Goal: Task Accomplishment & Management: Manage account settings

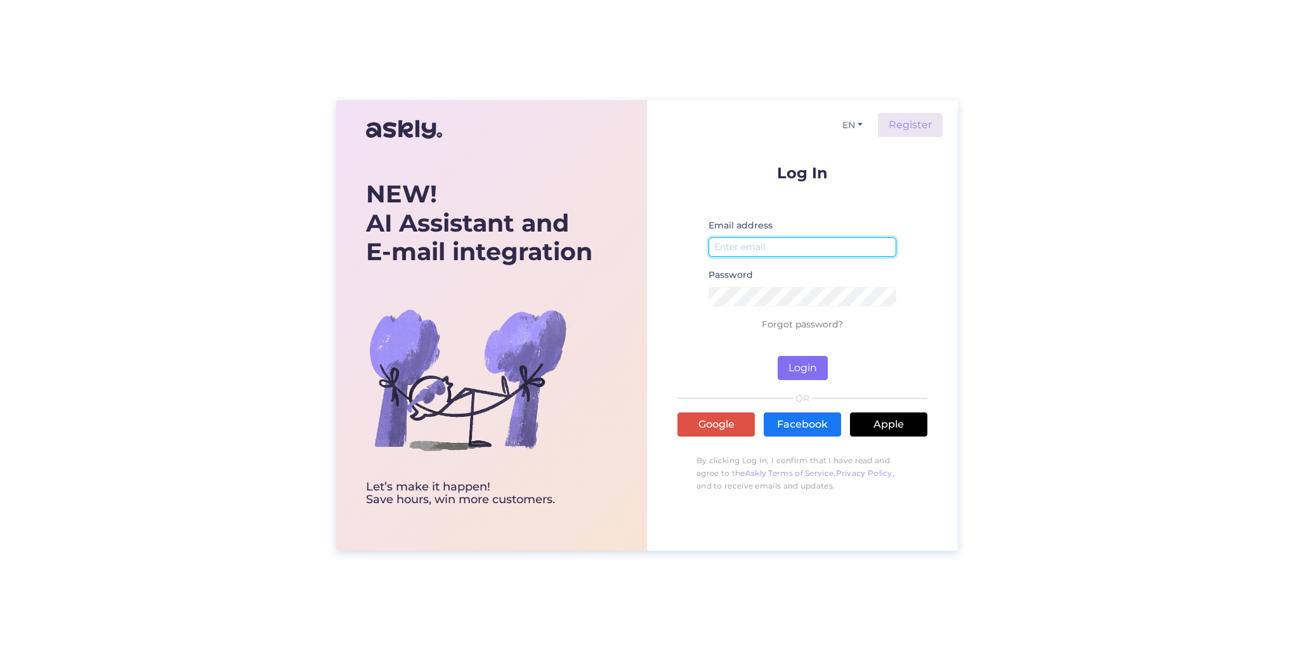
type input "[EMAIL_ADDRESS][DOMAIN_NAME]"
click at [805, 375] on button "Login" at bounding box center [802, 368] width 50 height 24
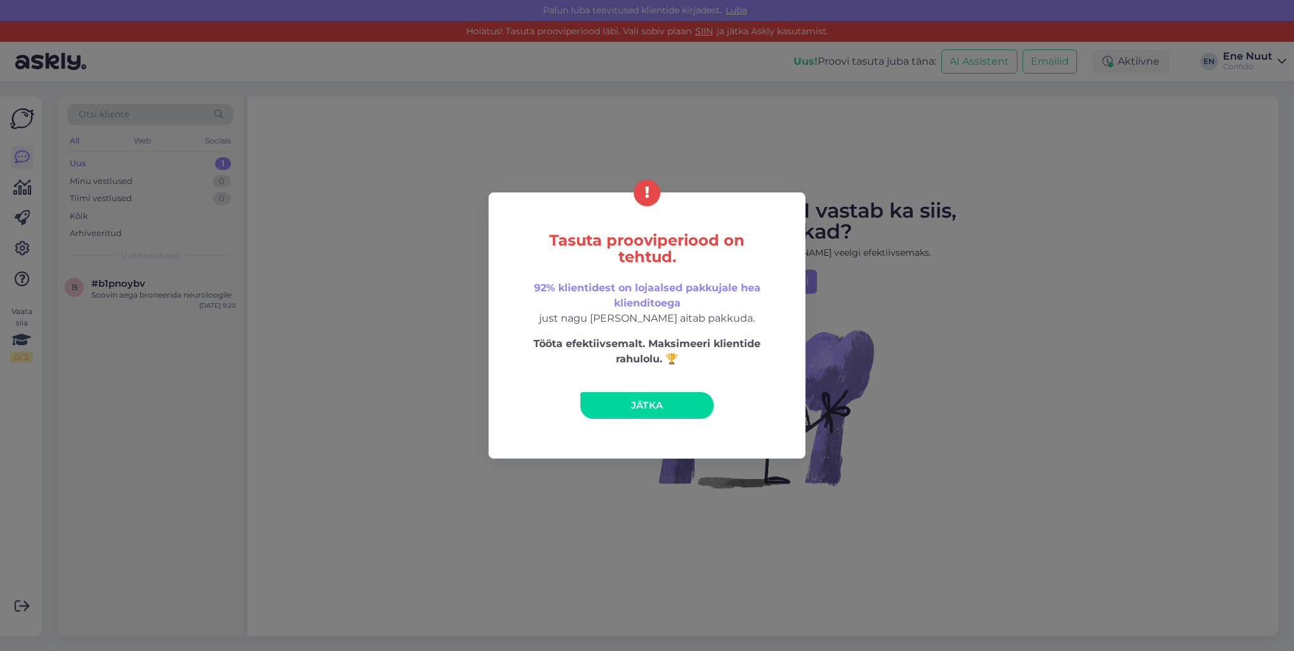
click at [625, 413] on link "Jätka" at bounding box center [646, 405] width 133 height 27
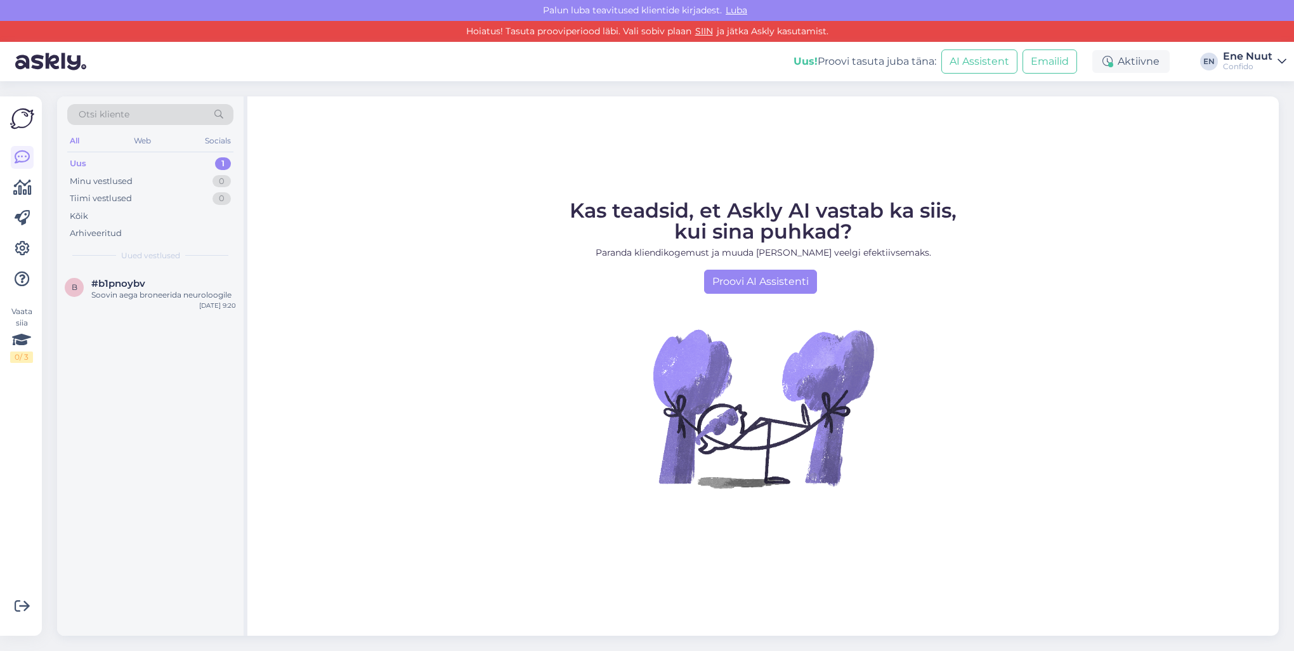
click at [1220, 61] on div "Uus! Proovi tasuta juba täna: AI Assistent Emailid Aktiivne EN Ene Nuut Confido" at bounding box center [647, 61] width 1294 height 39
click at [1281, 58] on icon at bounding box center [1281, 61] width 9 height 10
click at [1171, 92] on span "Confido" at bounding box center [1146, 92] width 152 height 20
click at [1149, 88] on span "Confido" at bounding box center [1146, 92] width 152 height 20
click at [1157, 109] on span "Test Conf" at bounding box center [1153, 119] width 167 height 20
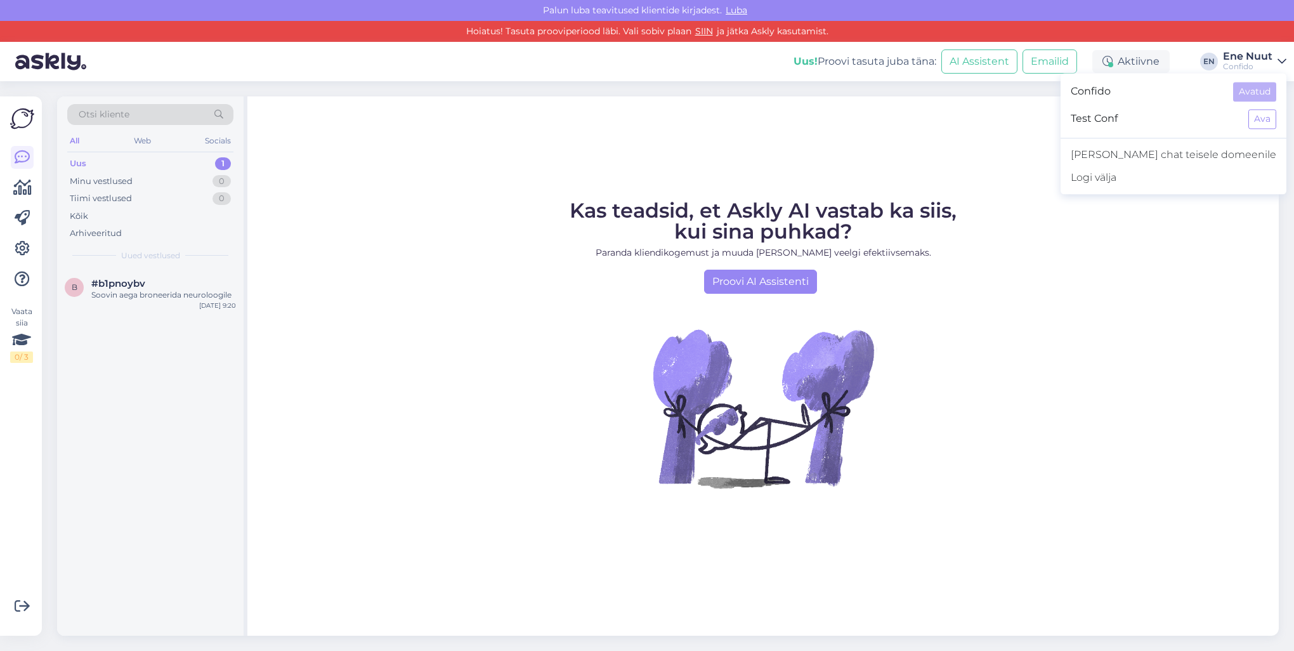
click at [1145, 93] on span "Confido" at bounding box center [1146, 92] width 152 height 20
click at [701, 32] on link "SIIN" at bounding box center [703, 30] width 25 height 11
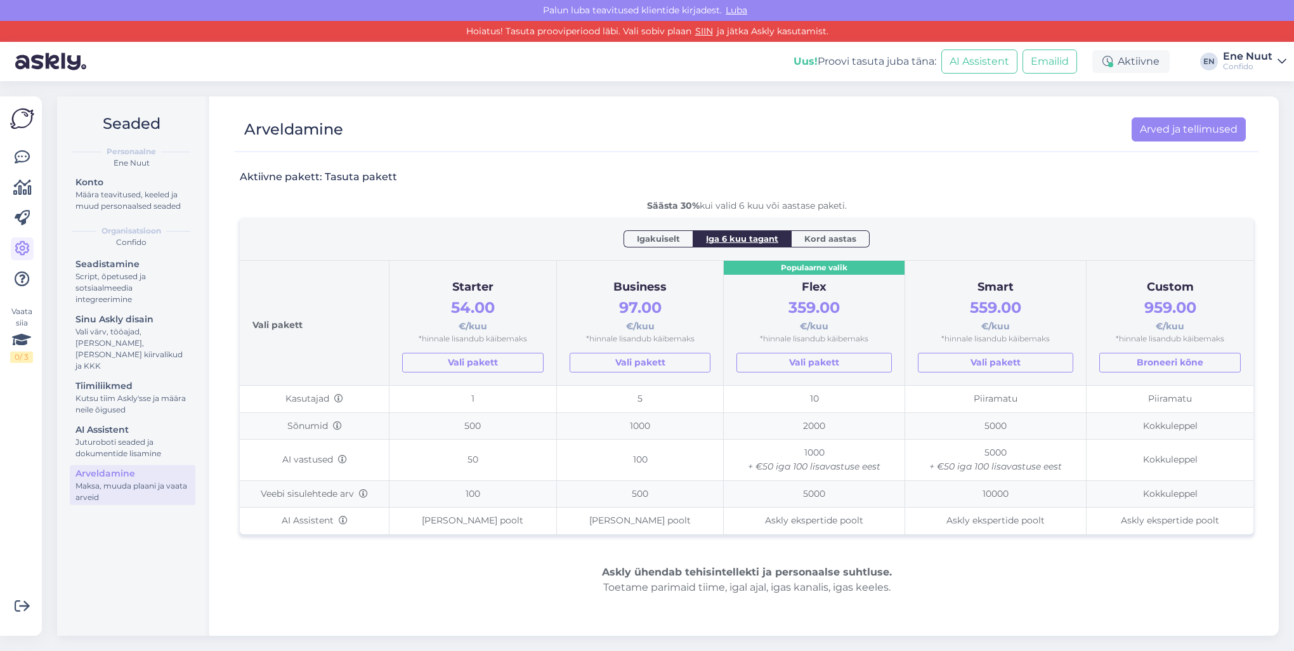
click at [1248, 67] on div "Confido" at bounding box center [1247, 67] width 49 height 10
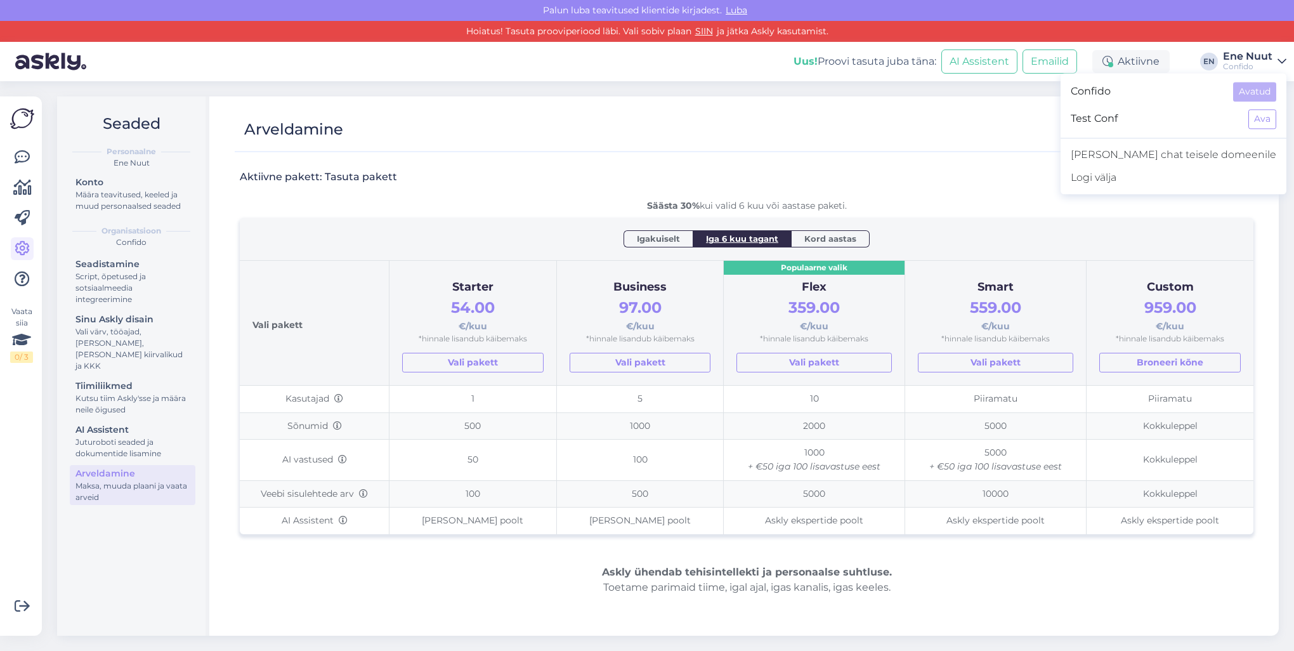
click at [1161, 118] on span "Test Conf" at bounding box center [1153, 119] width 167 height 20
click at [1291, 54] on div "Uus! Proovi tasuta juba täna: AI Assistent Emailid Aktiivne EN Ene Nuut Confido…" at bounding box center [647, 61] width 1294 height 39
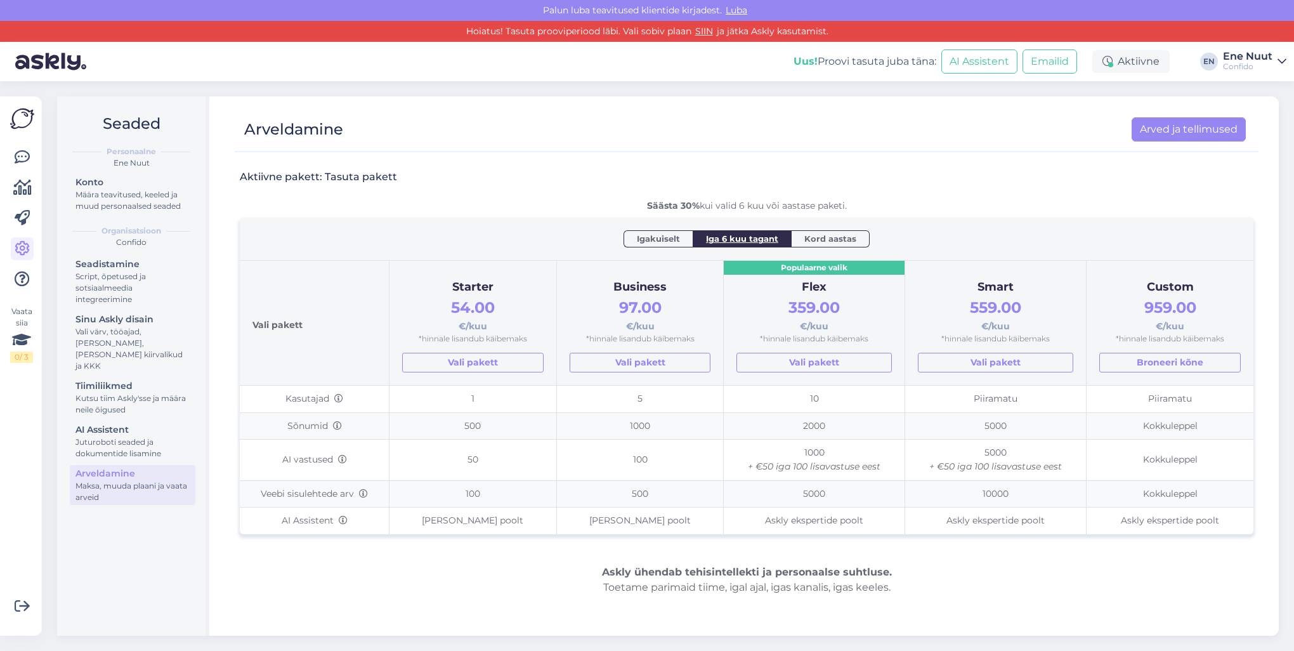
click at [1278, 60] on icon at bounding box center [1281, 61] width 9 height 10
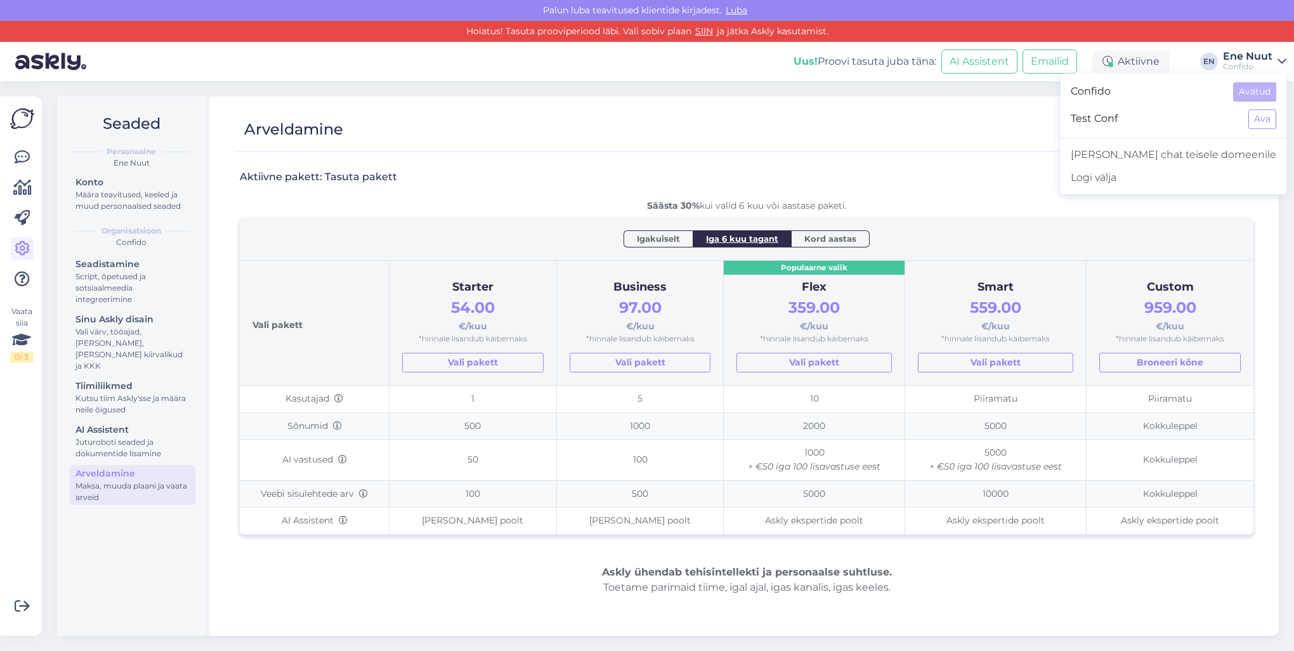
click at [1087, 15] on div "Palun luba teavitused klientide kirjadest. Luba" at bounding box center [647, 10] width 1294 height 21
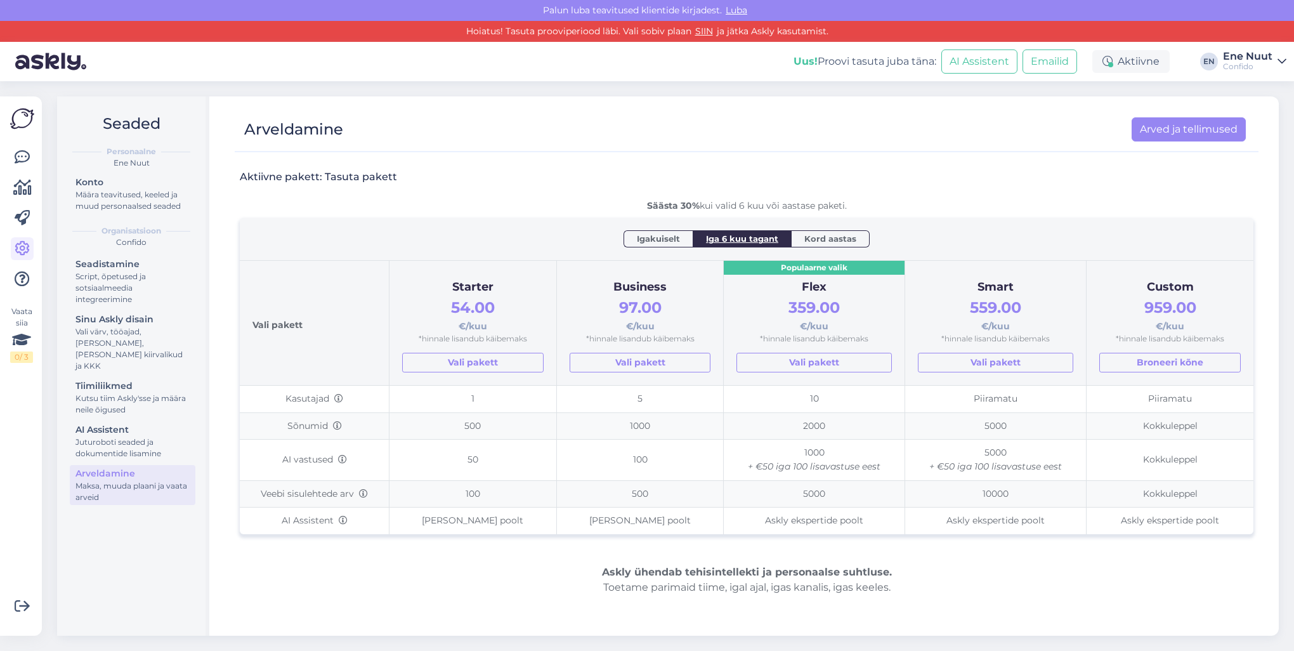
click at [1218, 56] on div "Uus! Proovi tasuta juba täna: AI Assistent Emailid Aktiivne EN Ene Nuut Confido…" at bounding box center [647, 61] width 1294 height 39
click at [1207, 61] on div "EN" at bounding box center [1209, 62] width 18 height 18
click at [1287, 58] on div "Uus! Proovi tasuta juba täna: AI Assistent Emailid Aktiivne EN Ene Nuut Confido…" at bounding box center [647, 61] width 1294 height 39
click at [1276, 56] on link "Ene Nuut Confido" at bounding box center [1254, 61] width 63 height 20
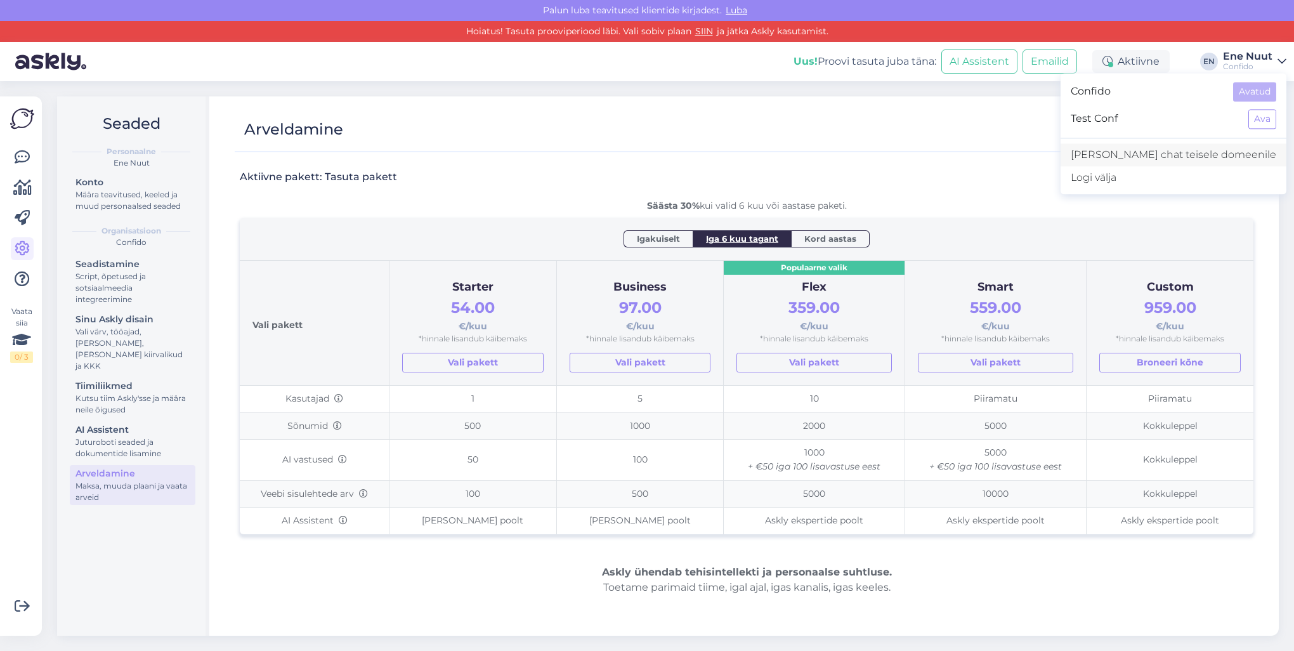
click at [1181, 156] on link "[PERSON_NAME] chat teisele domeenile" at bounding box center [1173, 154] width 226 height 23
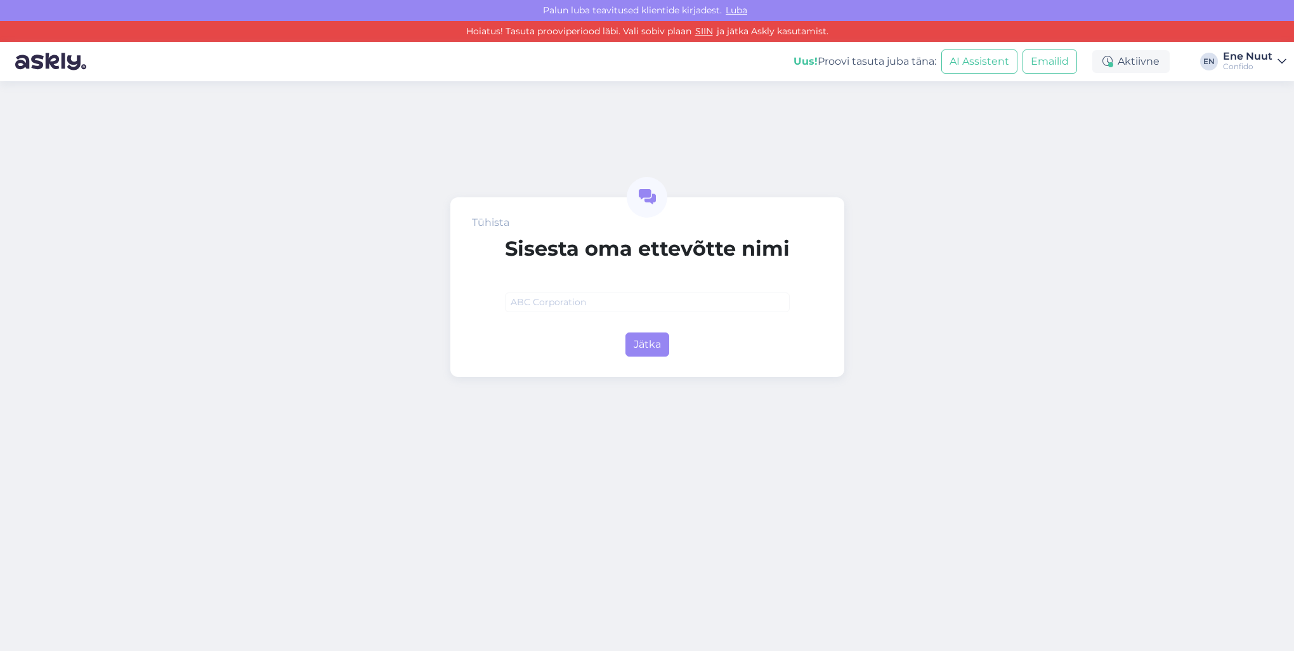
click at [1239, 62] on div "Confido" at bounding box center [1247, 67] width 49 height 10
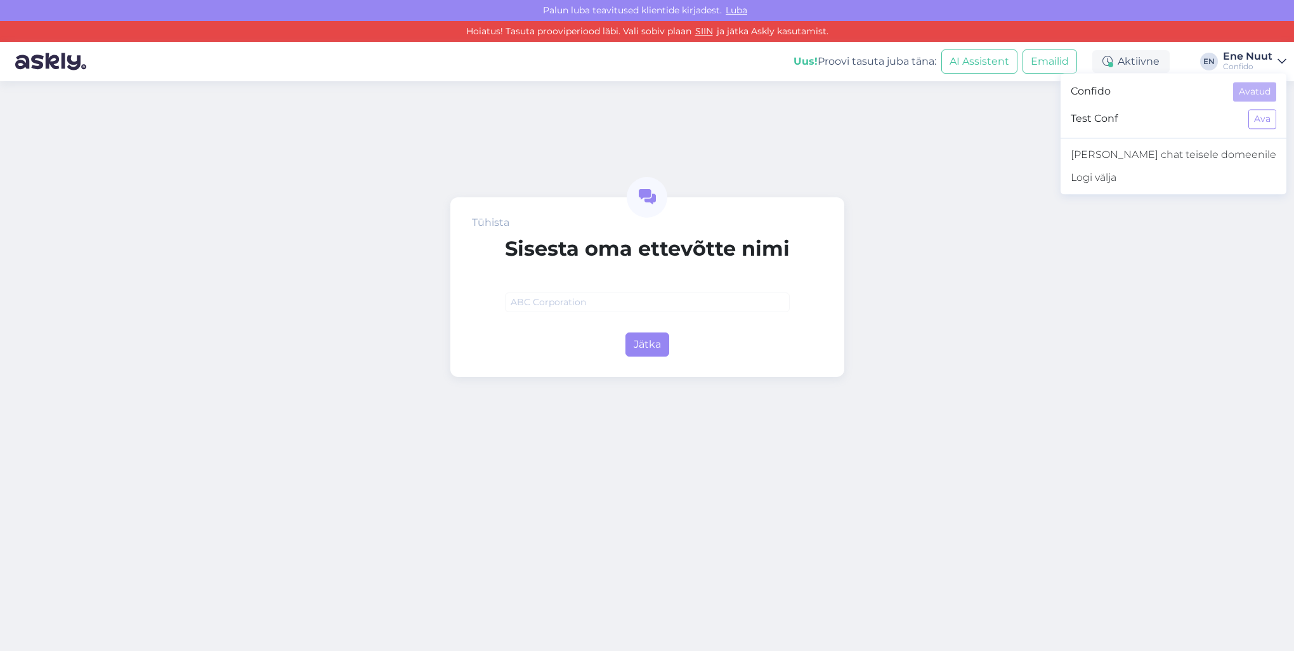
click at [1010, 161] on div "Tühista Sisesta oma ettevõtte nimi Jätka" at bounding box center [647, 365] width 1294 height 569
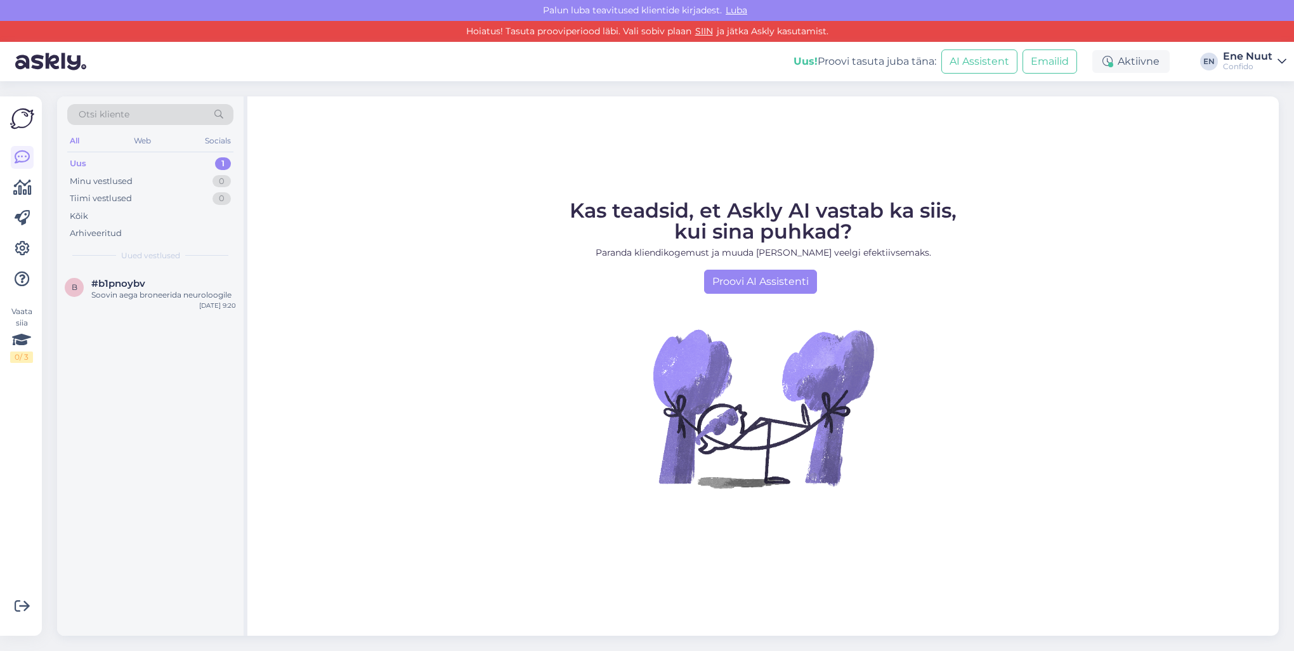
click at [738, 459] on img at bounding box center [763, 408] width 228 height 228
click at [16, 252] on icon at bounding box center [22, 248] width 15 height 15
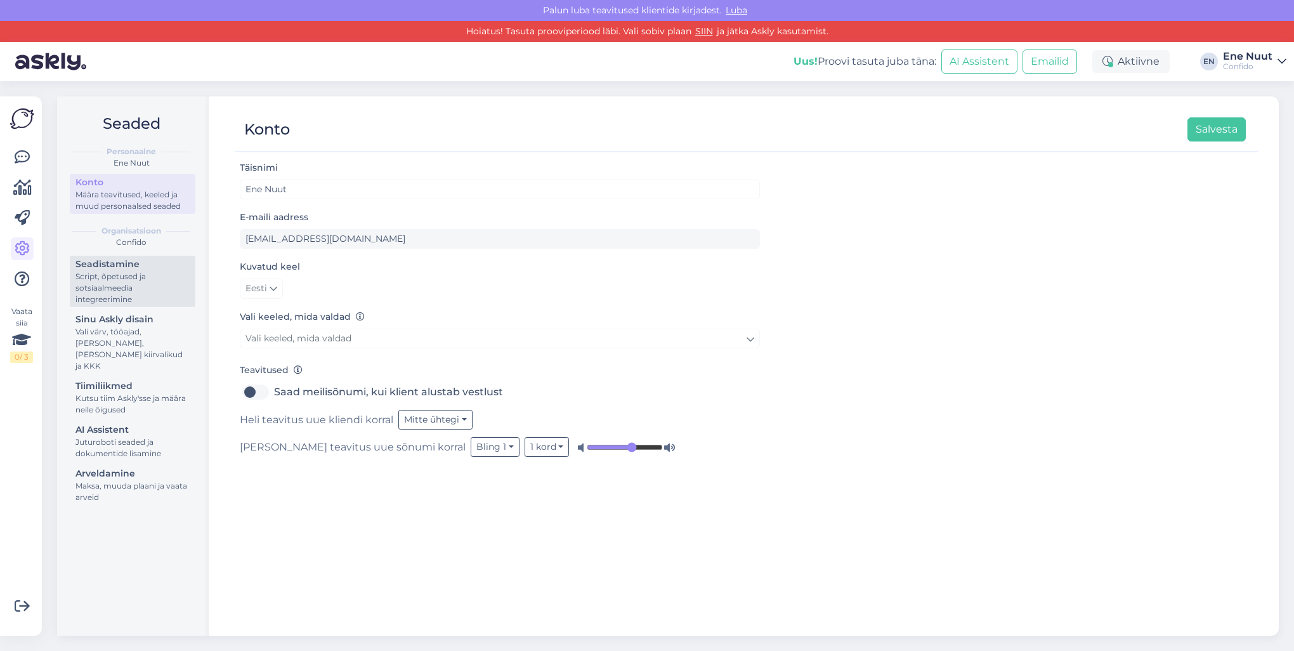
click at [110, 280] on div "Script, õpetused ja sotsiaalmeedia integreerimine" at bounding box center [132, 288] width 114 height 34
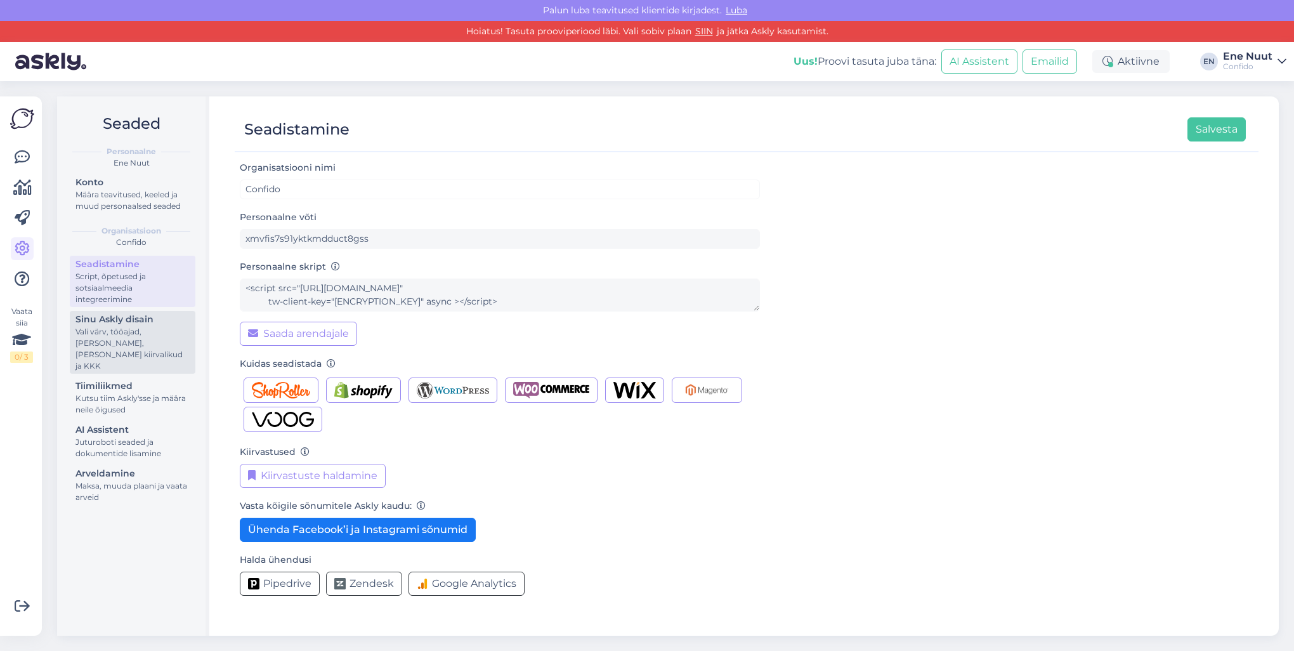
click at [94, 330] on div "Vali värv, tööajad, [PERSON_NAME], [PERSON_NAME] kiirvalikud ja KKK" at bounding box center [132, 349] width 114 height 46
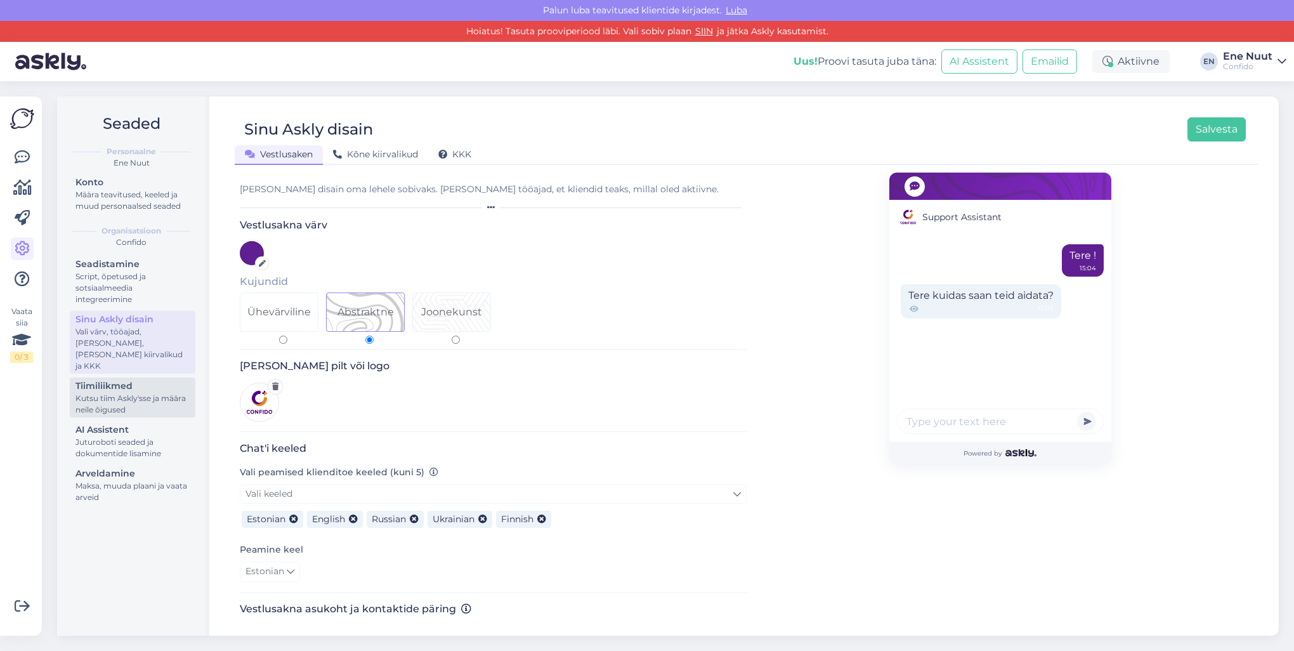
click at [94, 393] on div "Kutsu tiim Askly'sse ja määra neile õigused" at bounding box center [132, 404] width 114 height 23
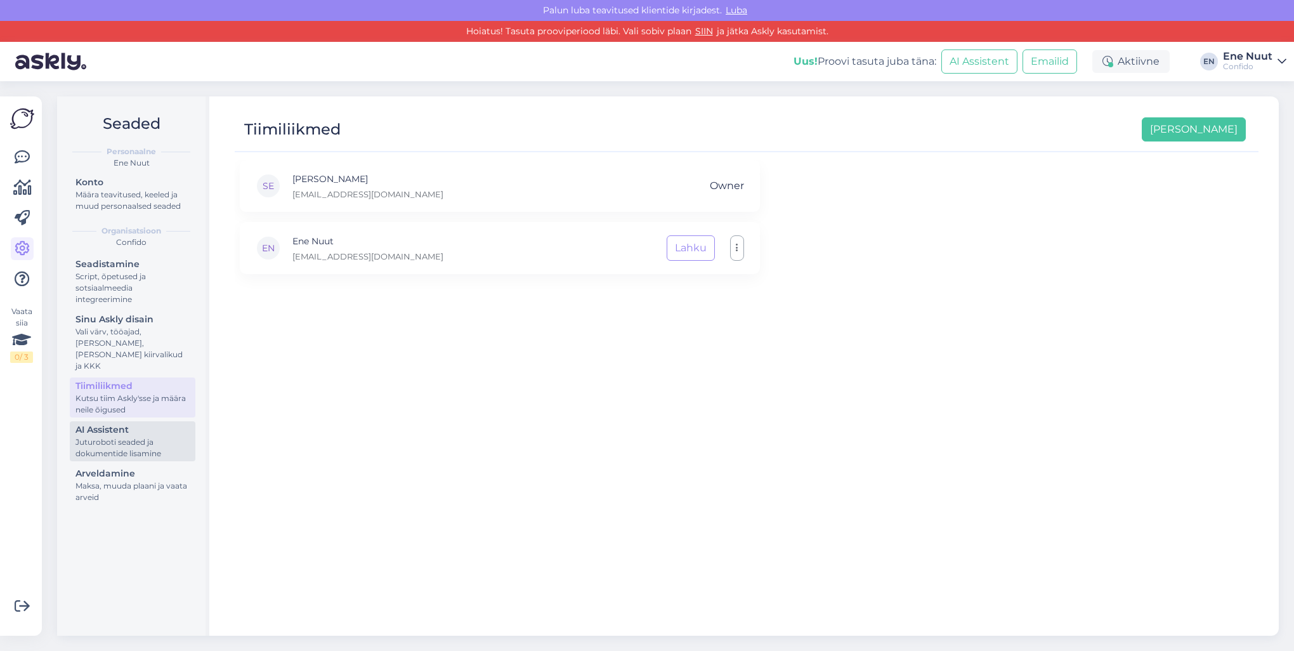
click at [80, 436] on div "Juturoboti seaded ja dokumentide lisamine" at bounding box center [132, 447] width 114 height 23
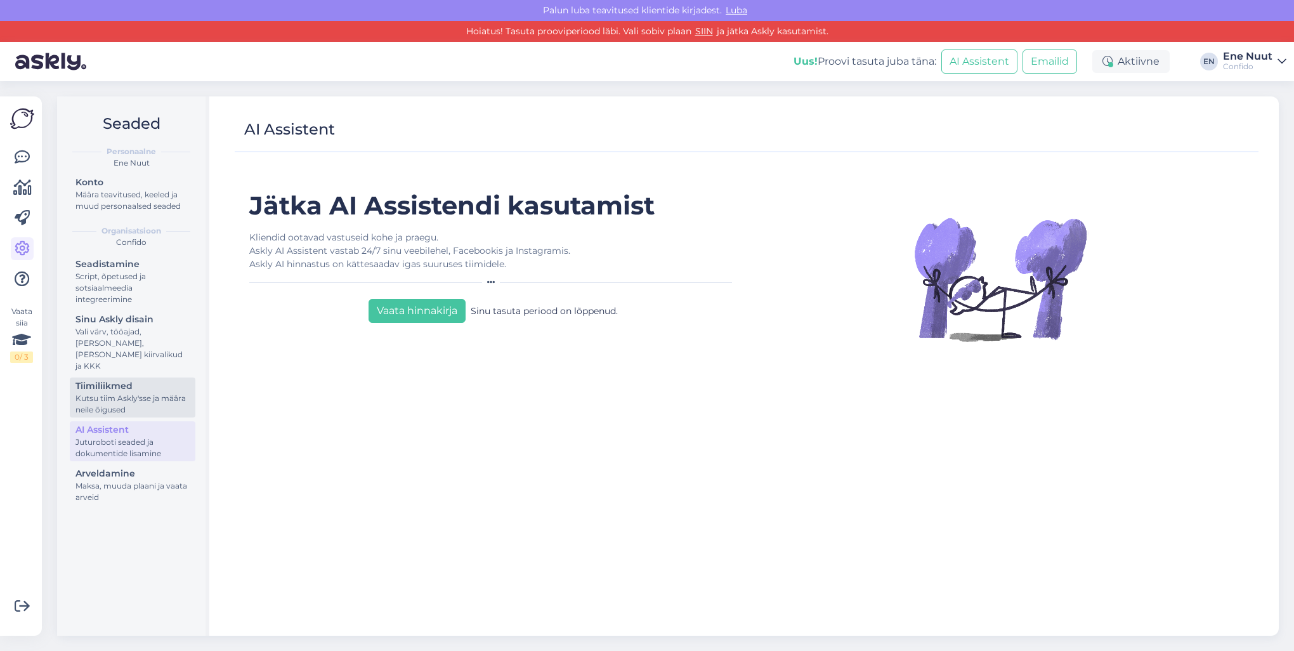
click at [90, 379] on div "Tiimiliikmed" at bounding box center [132, 385] width 114 height 13
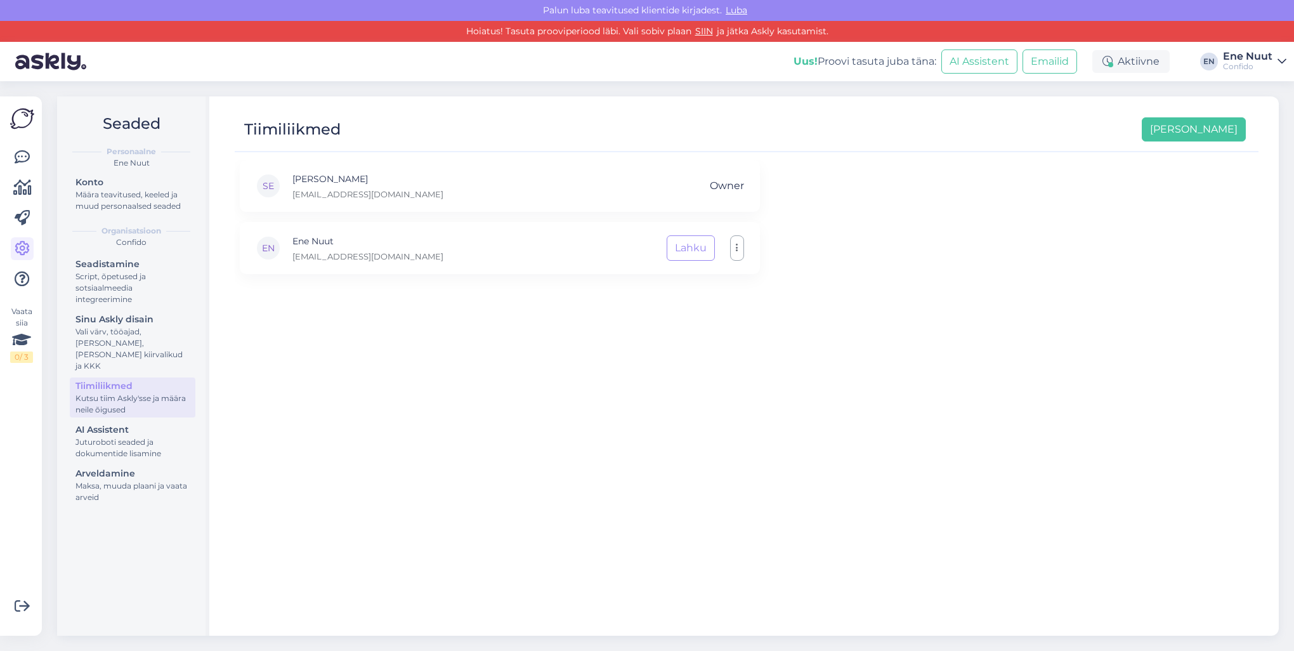
click at [1272, 53] on link "Ene Nuut Confido" at bounding box center [1254, 61] width 63 height 20
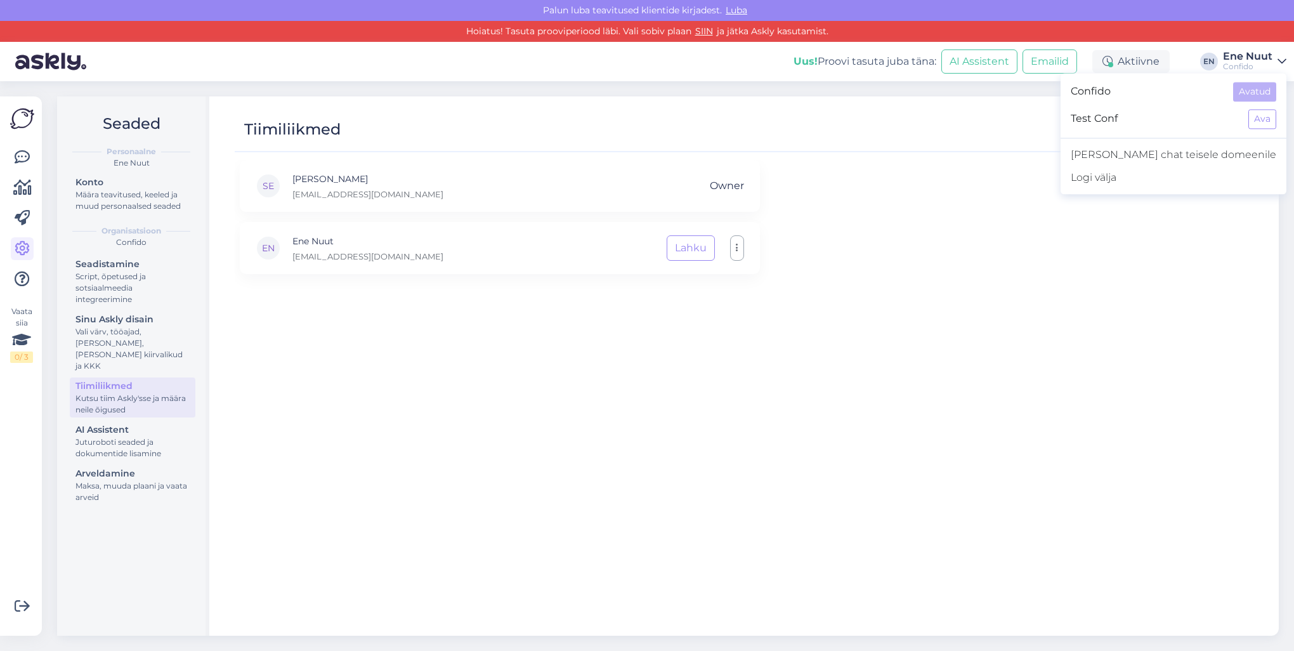
click at [1170, 120] on span "Test Conf" at bounding box center [1153, 119] width 167 height 20
click at [904, 201] on div "[PERSON_NAME] Elland [EMAIL_ADDRESS][DOMAIN_NAME] Owner EN Ene Nuut [EMAIL_ADDR…" at bounding box center [747, 392] width 1024 height 464
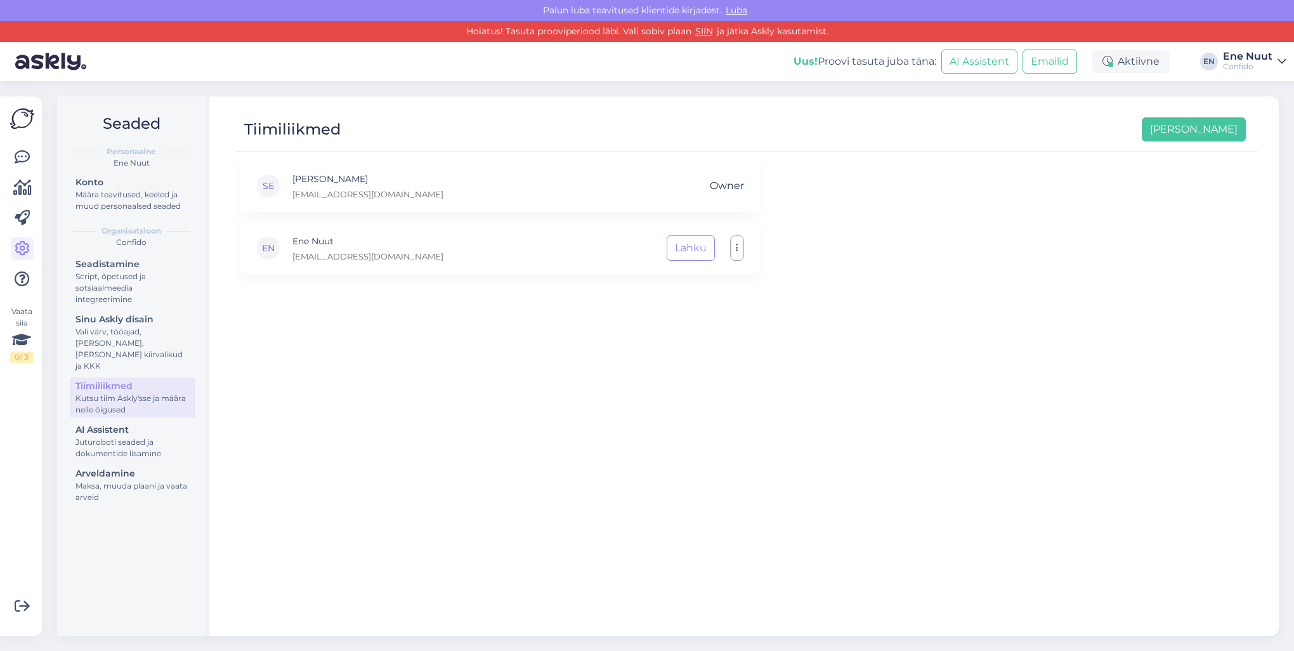
click at [403, 363] on div "[PERSON_NAME] Elland [EMAIL_ADDRESS][DOMAIN_NAME] Owner EN Ene Nuut [EMAIL_ADDR…" at bounding box center [747, 392] width 1024 height 464
click at [741, 247] on button "button" at bounding box center [737, 247] width 14 height 25
click at [677, 438] on div "[PERSON_NAME] Elland [EMAIL_ADDRESS][DOMAIN_NAME] Owner EN Ene Nuut [EMAIL_ADDR…" at bounding box center [747, 392] width 1024 height 464
click at [100, 423] on div "AI Assistent" at bounding box center [132, 429] width 114 height 13
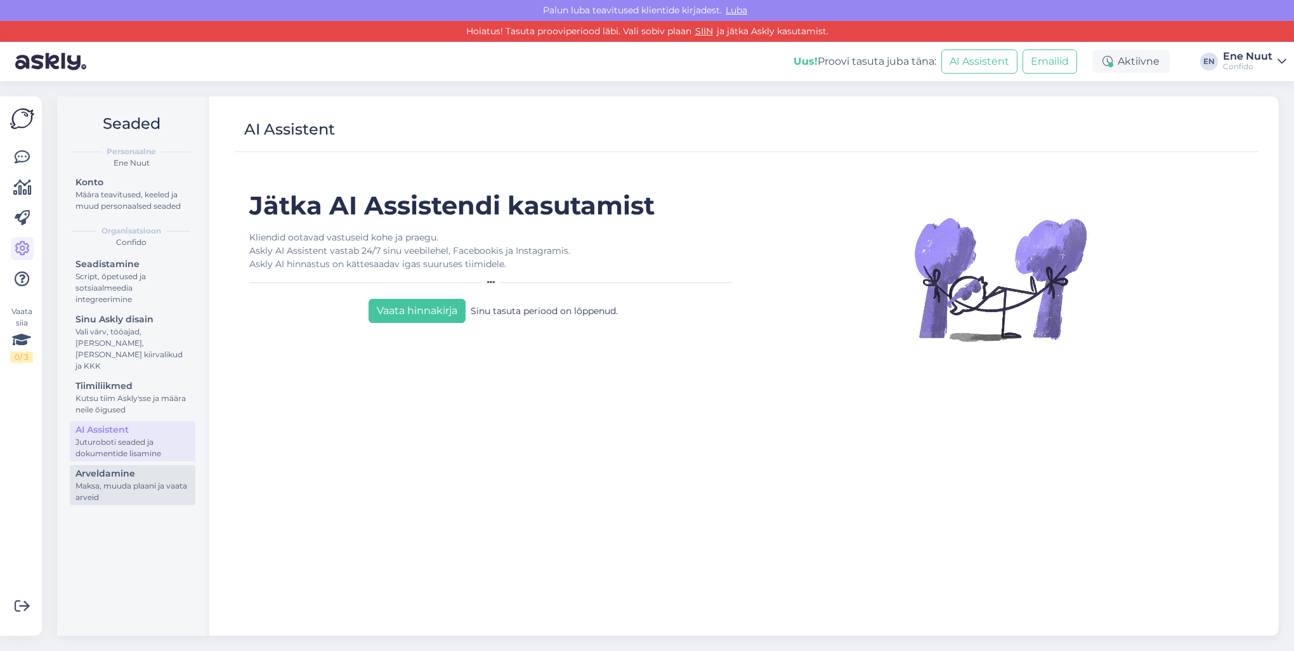
click at [91, 480] on div "Maksa, muuda plaani ja vaata arveid" at bounding box center [132, 491] width 114 height 23
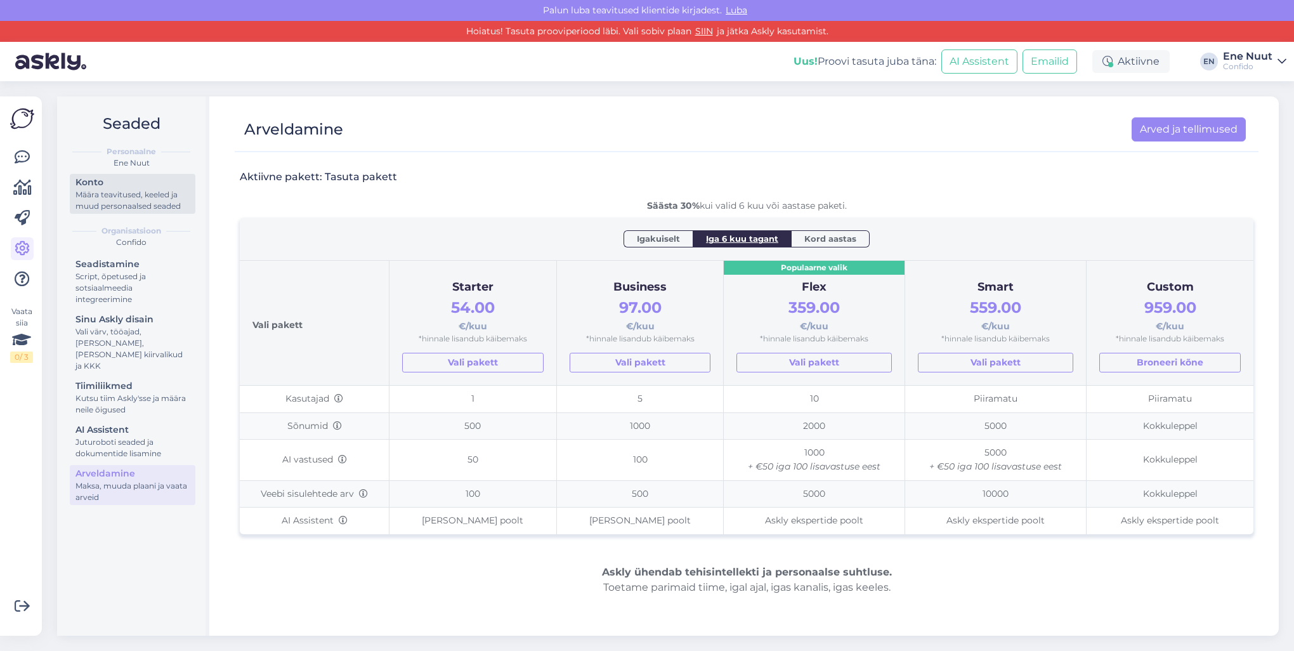
click at [107, 197] on div "Määra teavitused, keeled ja muud personaalsed seaded" at bounding box center [132, 200] width 114 height 23
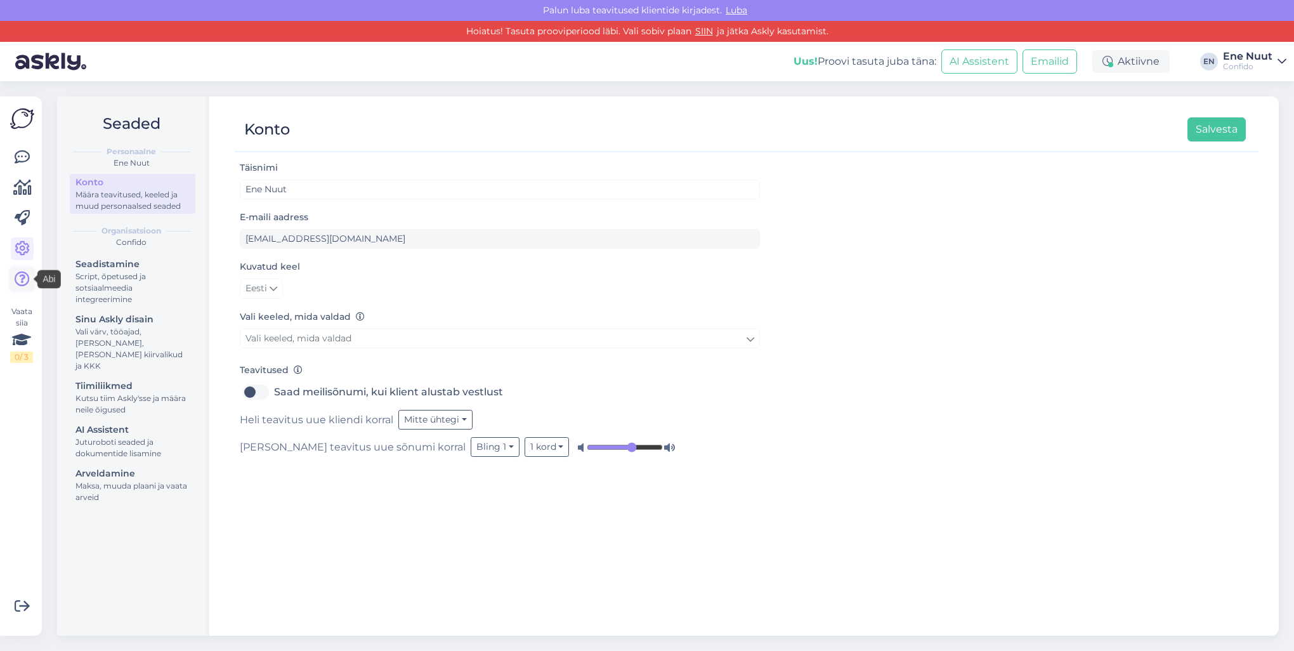
click at [22, 280] on icon at bounding box center [22, 278] width 15 height 15
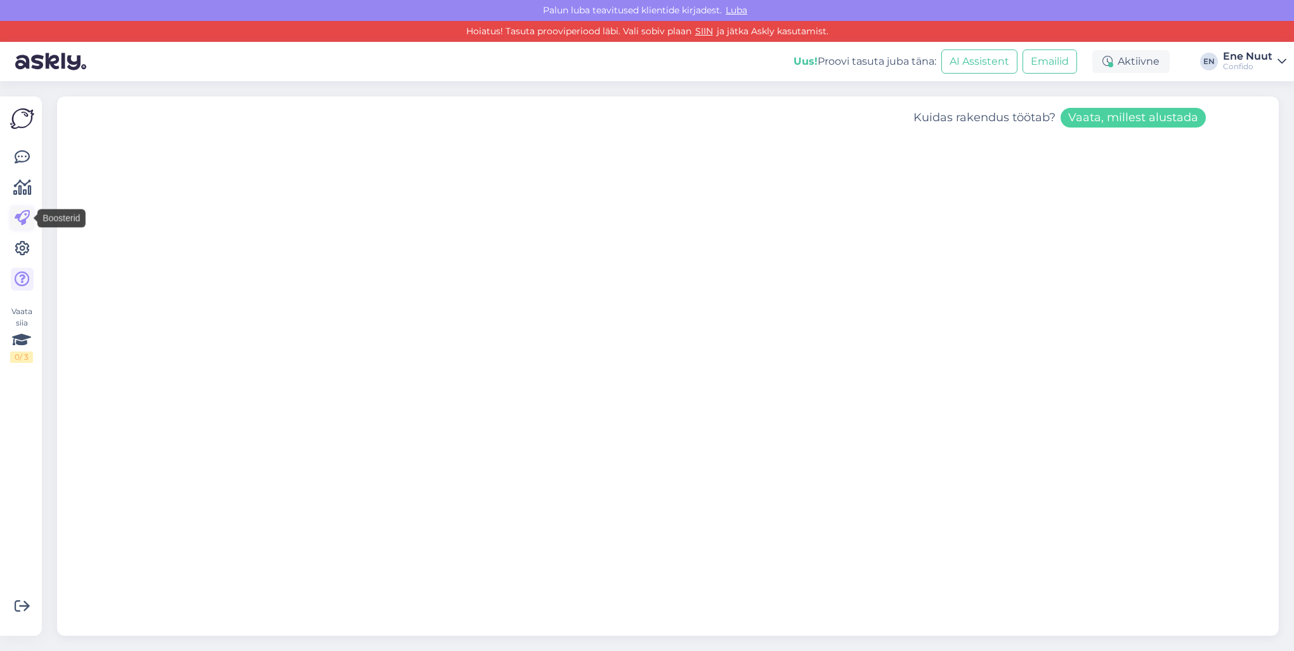
click at [29, 221] on icon at bounding box center [22, 218] width 15 height 15
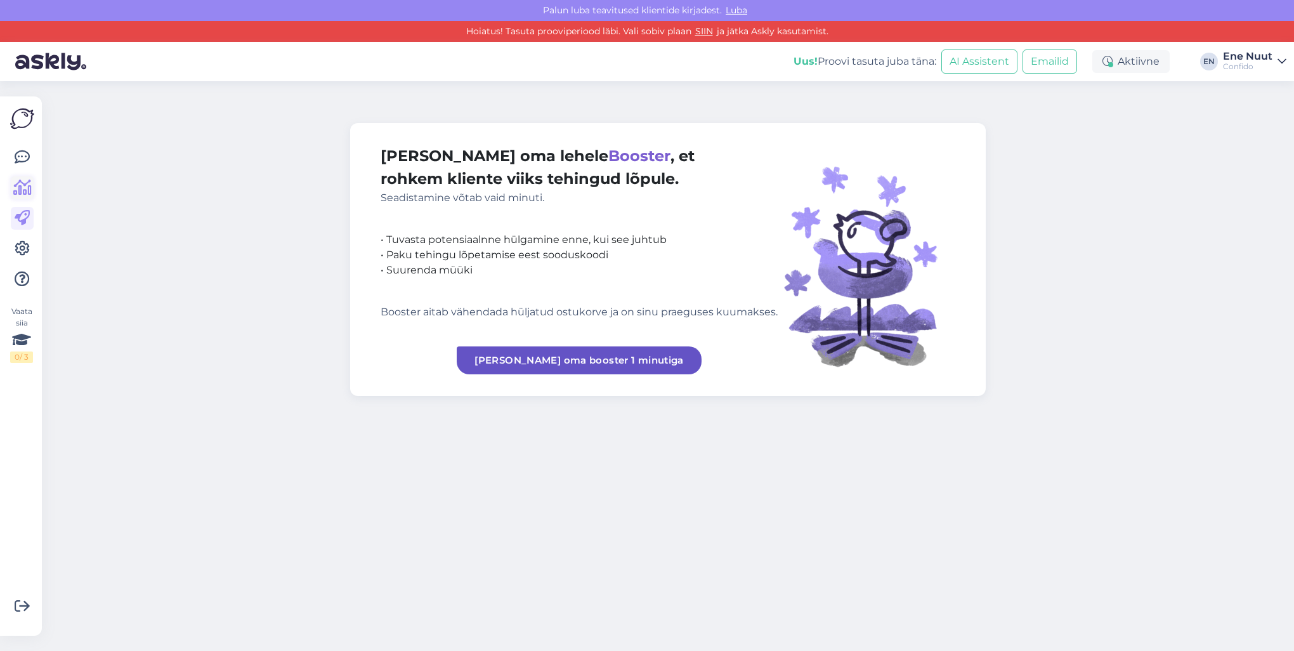
click at [22, 185] on icon at bounding box center [22, 187] width 18 height 15
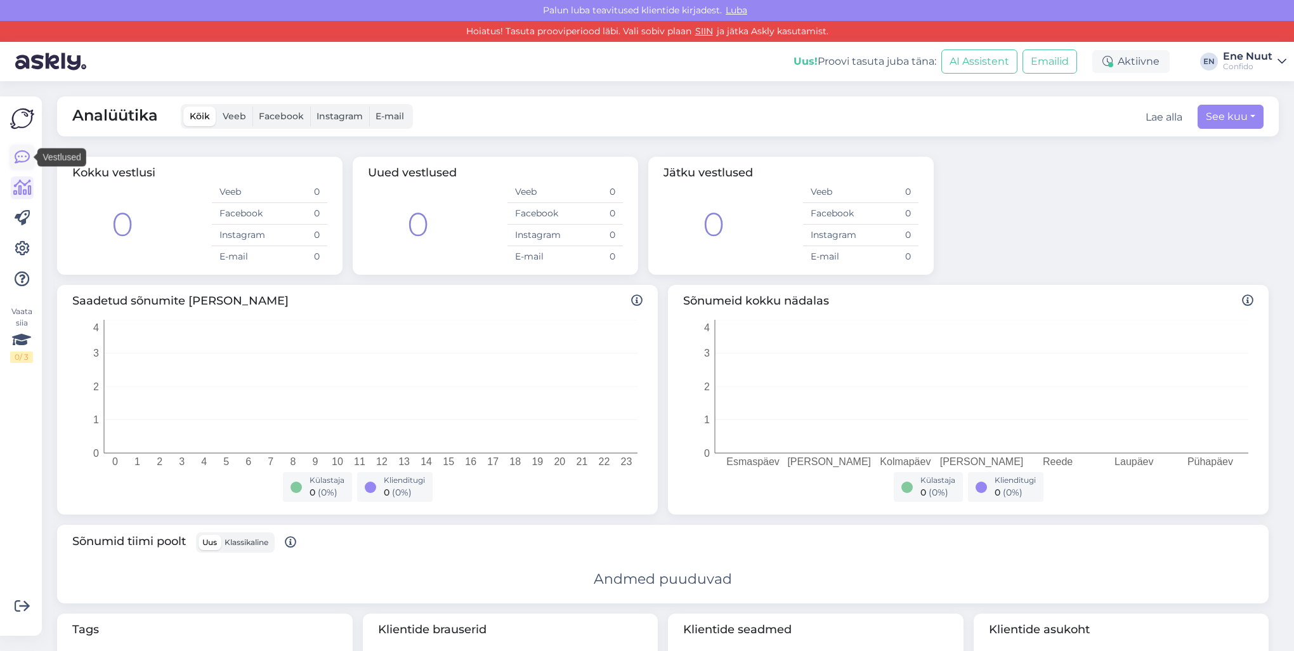
click at [18, 152] on icon at bounding box center [22, 157] width 15 height 15
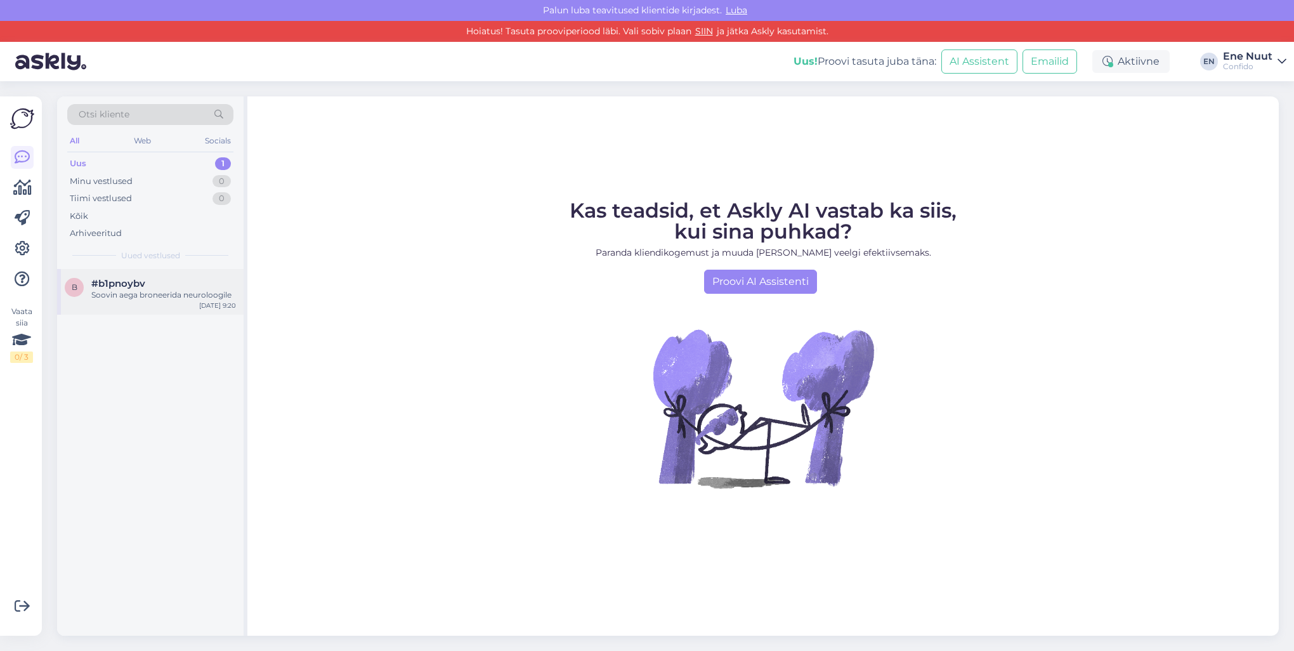
click at [129, 294] on div "Soovin aega broneerida neuroloogile" at bounding box center [163, 294] width 145 height 11
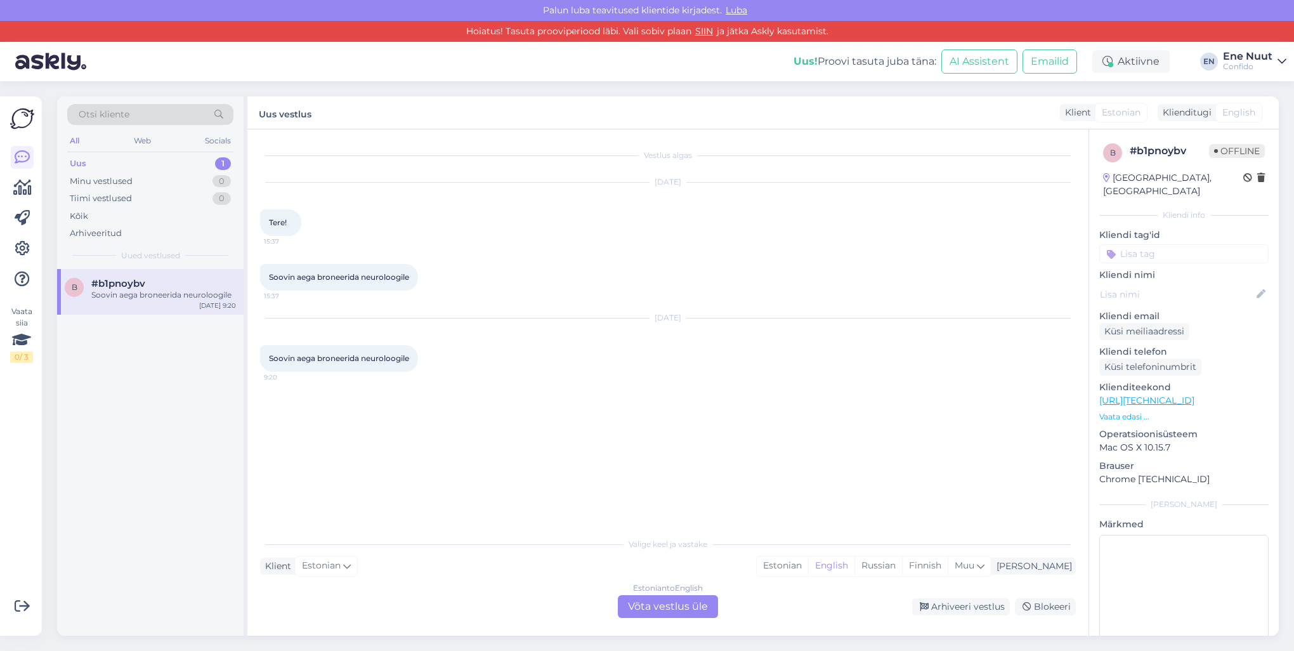
click at [195, 163] on div "Uus 1" at bounding box center [150, 164] width 166 height 18
click at [141, 140] on div "Web" at bounding box center [142, 141] width 22 height 16
click at [208, 141] on div "Socials" at bounding box center [217, 141] width 31 height 16
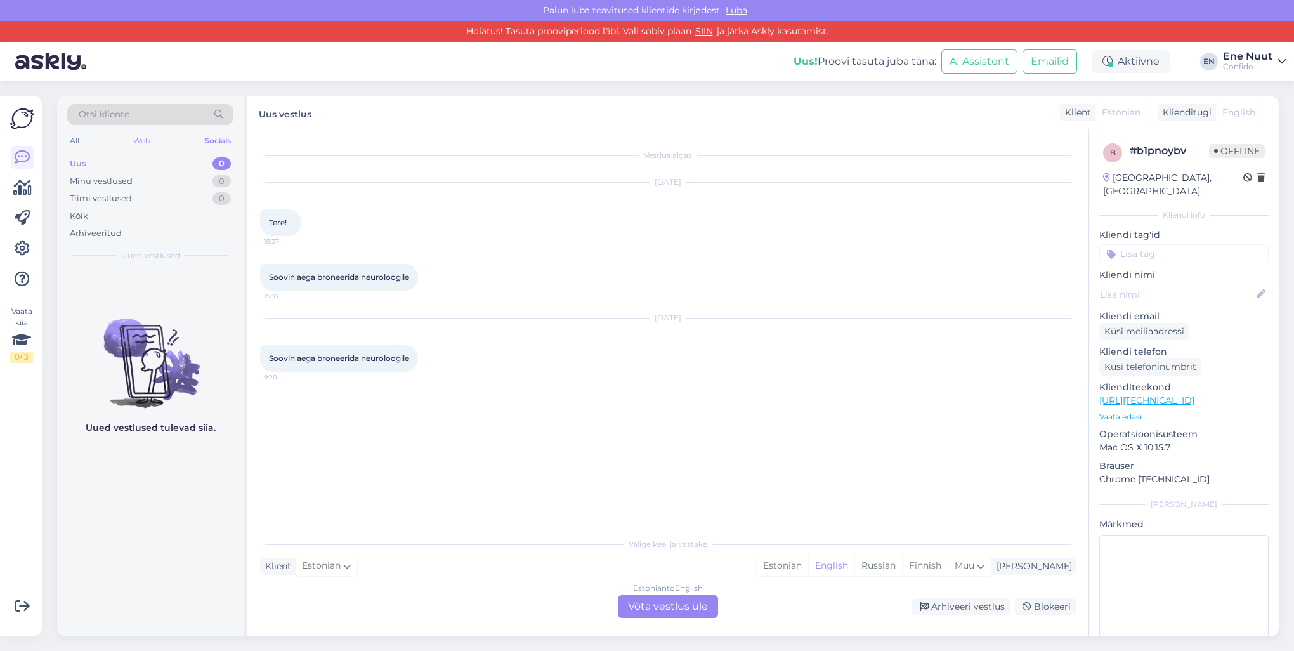
click at [136, 138] on div "Web" at bounding box center [142, 141] width 22 height 16
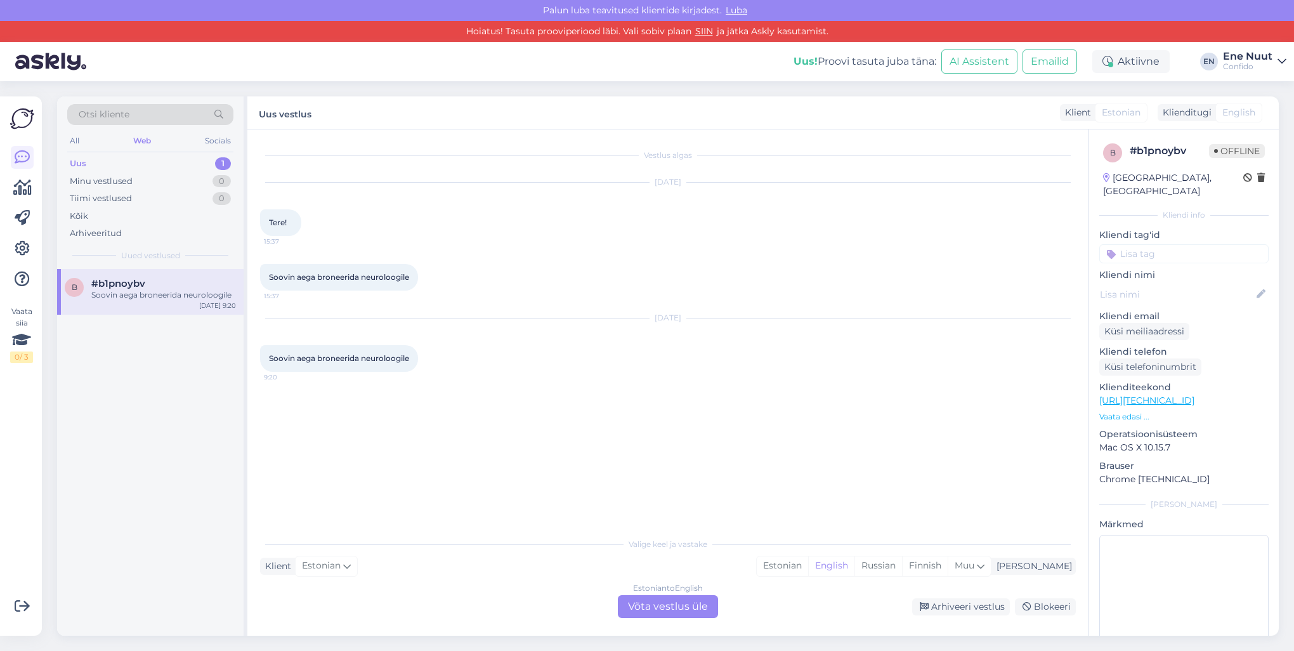
click at [17, 119] on img at bounding box center [22, 119] width 24 height 24
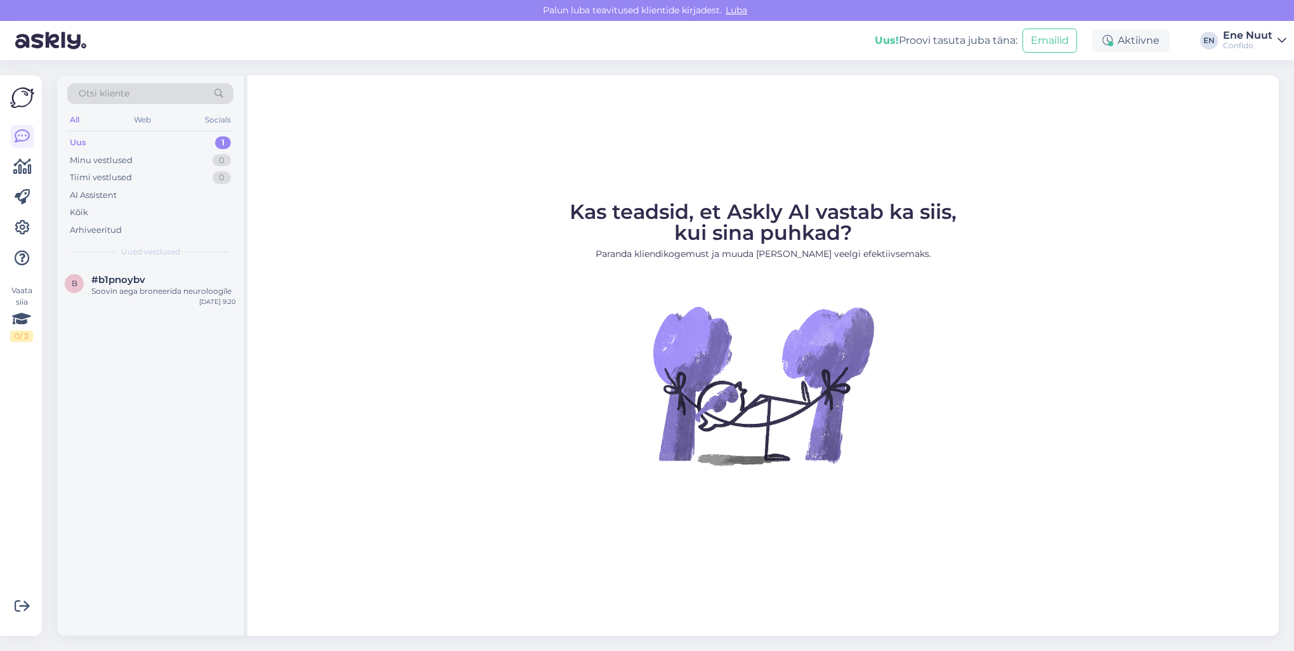
click at [1268, 34] on div "Ene Nuut" at bounding box center [1247, 35] width 49 height 10
click at [620, 159] on div "Kas teadsid, et Askly AI vastab ka siis, kui sina puhkad? Paranda kliendikogemu…" at bounding box center [762, 355] width 1031 height 560
click at [101, 156] on div "Minu vestlused" at bounding box center [101, 160] width 63 height 13
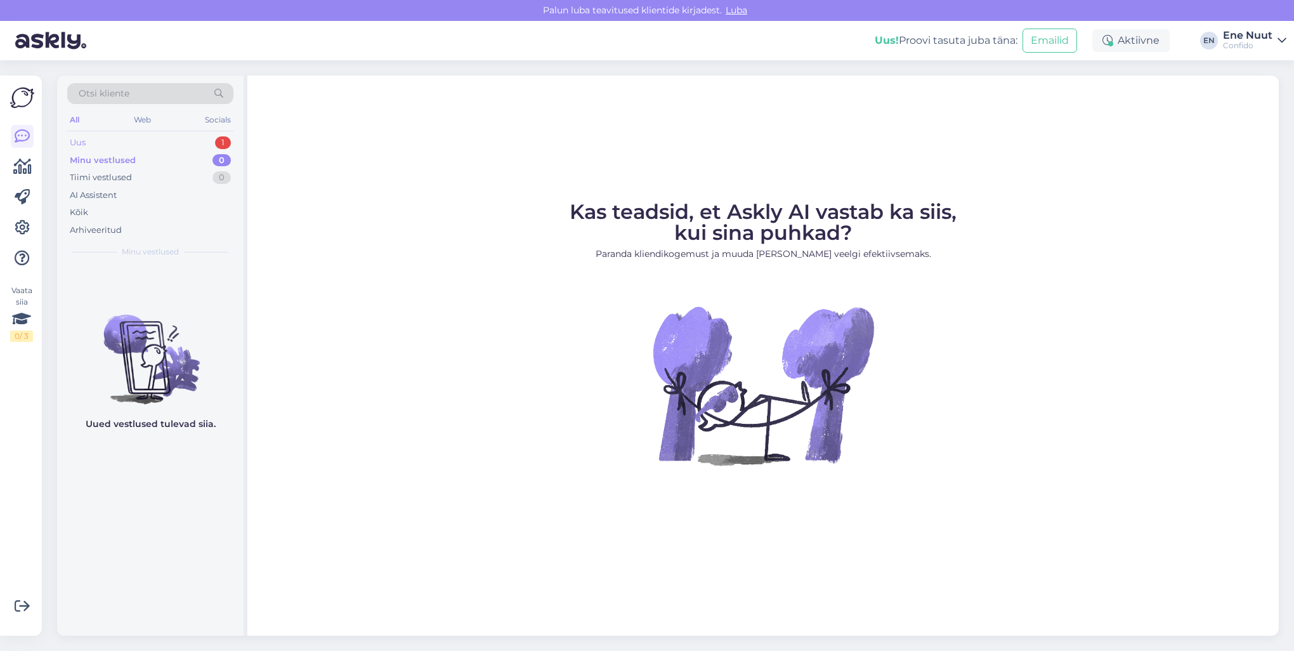
click at [89, 142] on div "Uus 1" at bounding box center [150, 143] width 166 height 18
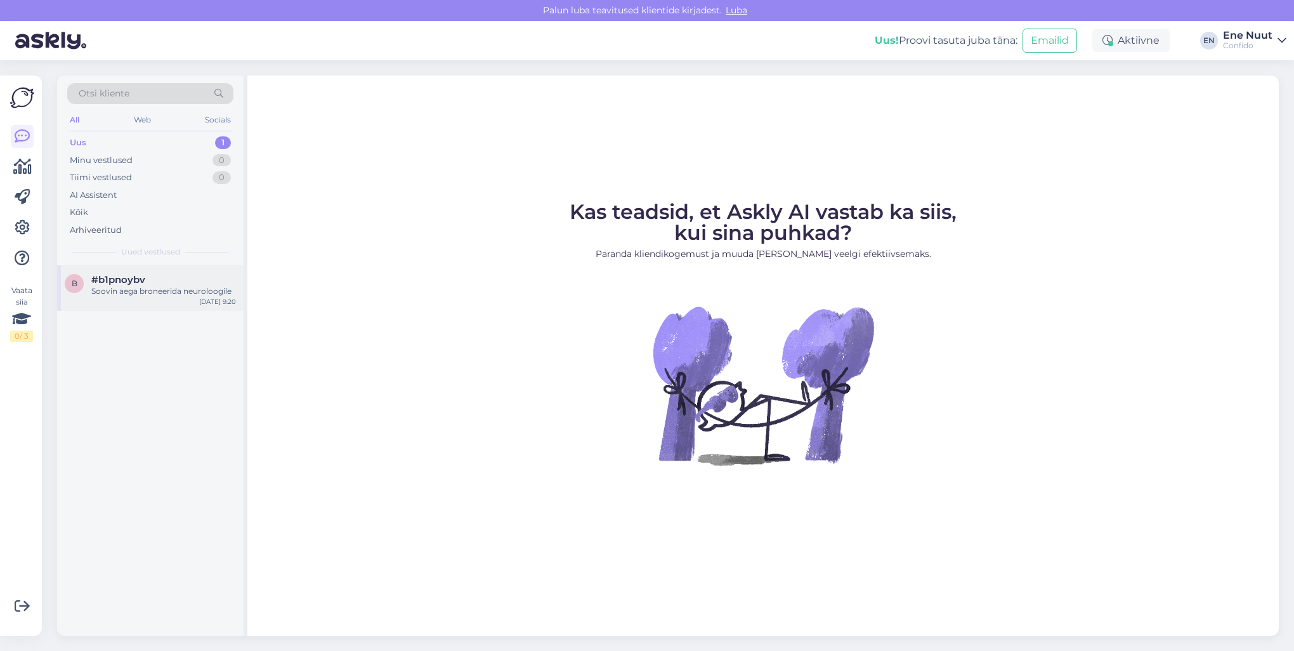
click at [113, 269] on div "b #b1pnoybv Soovin aega broneerida neuroloogile Jul 25 9:20" at bounding box center [150, 288] width 186 height 46
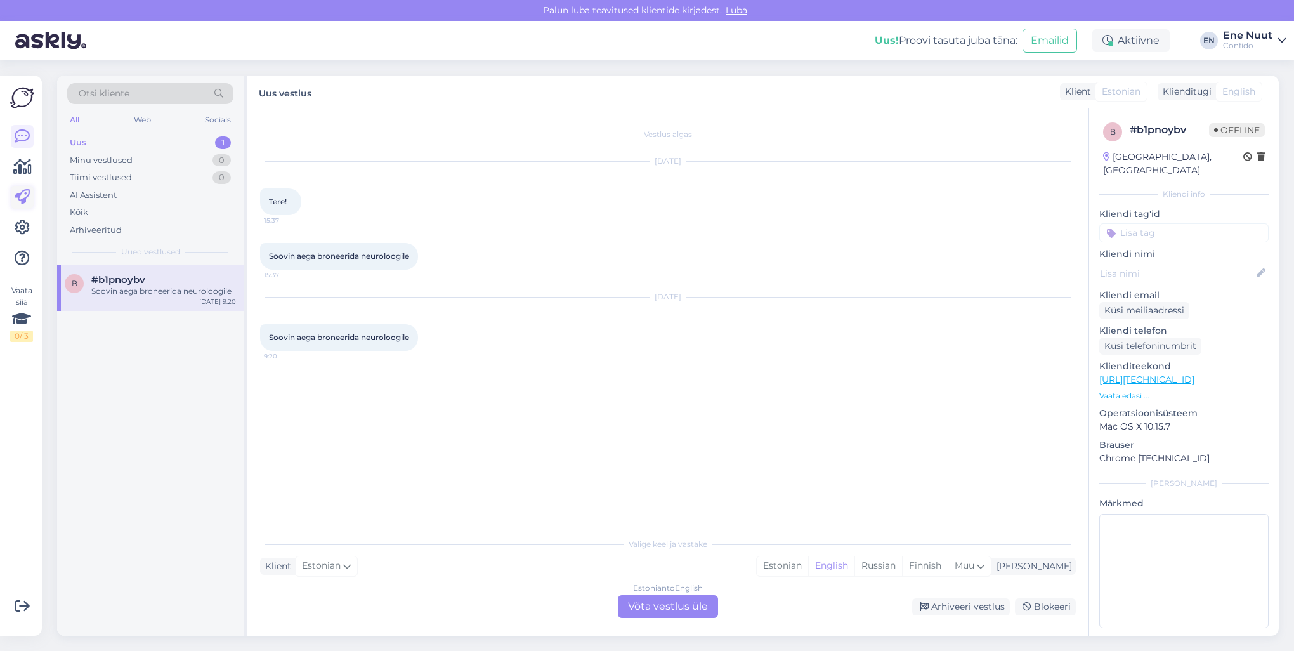
click at [25, 199] on icon at bounding box center [22, 197] width 15 height 15
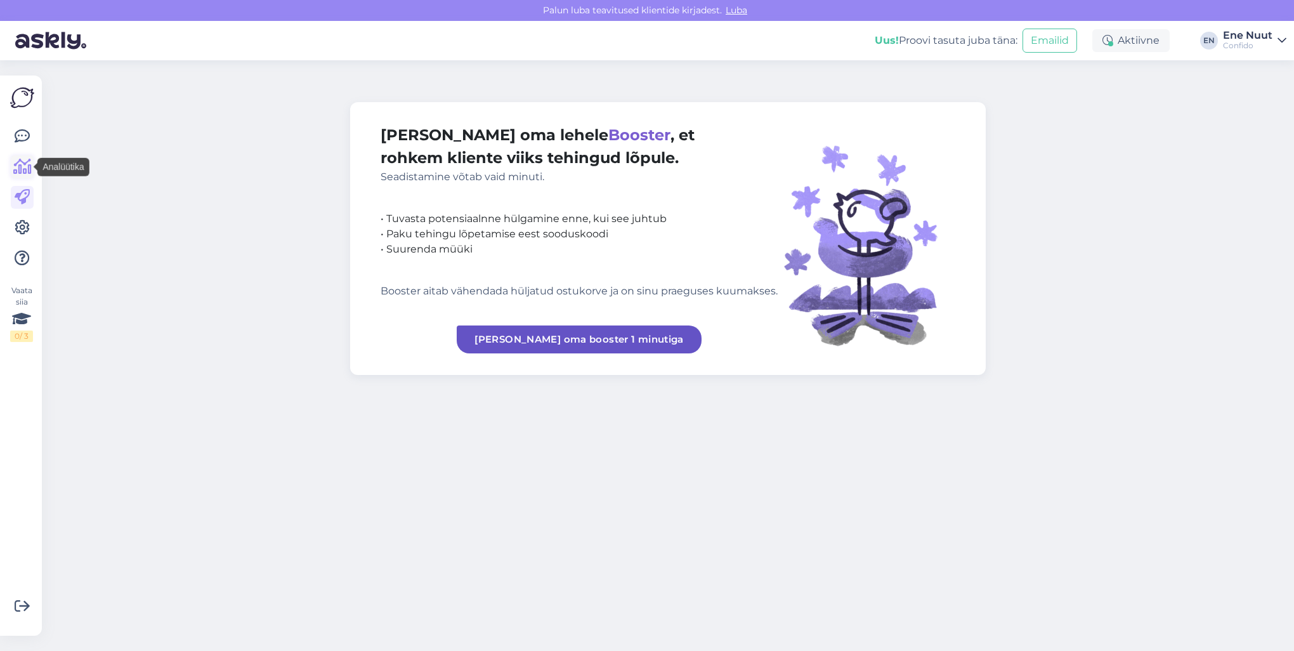
click at [20, 168] on icon at bounding box center [22, 166] width 18 height 15
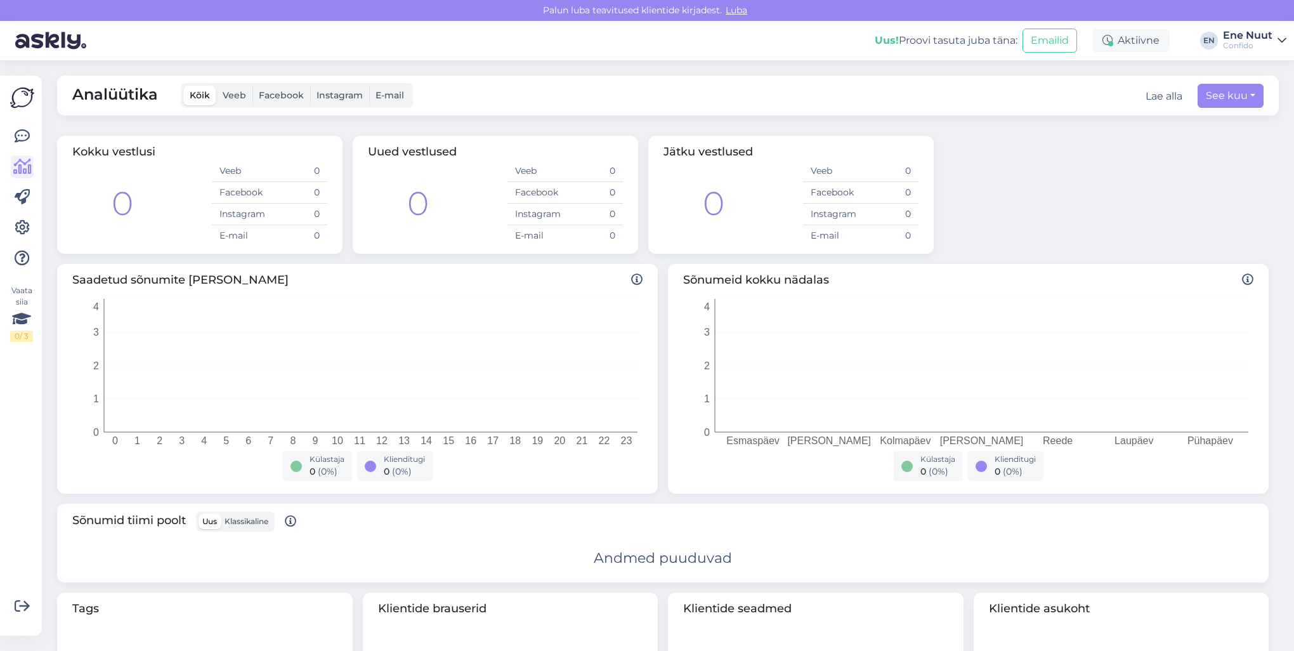
click at [1273, 44] on link "Ene Nuut Confido" at bounding box center [1254, 40] width 63 height 20
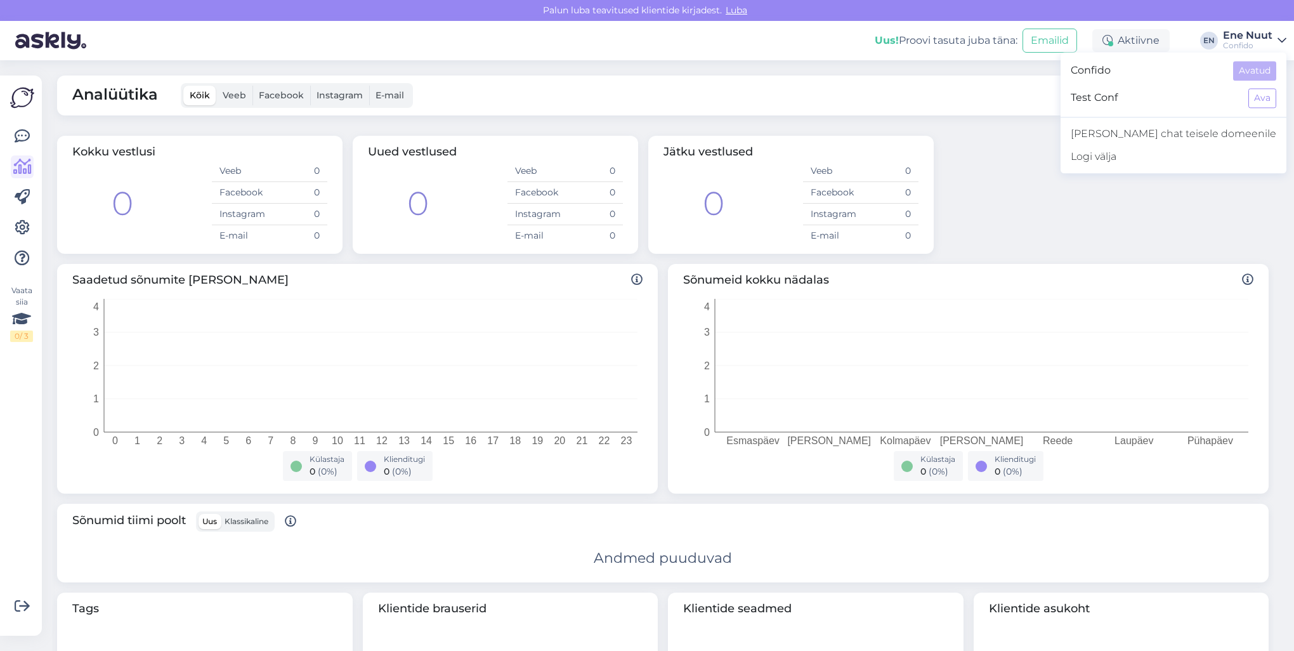
click at [1177, 70] on span "Confido" at bounding box center [1146, 71] width 152 height 20
click at [1024, 226] on div "Kokku vestlusi 0 Veeb 0 Facebook 0 Instagram 0 E-mail 0 Uued vestlused 0 Veeb 0…" at bounding box center [662, 195] width 1221 height 128
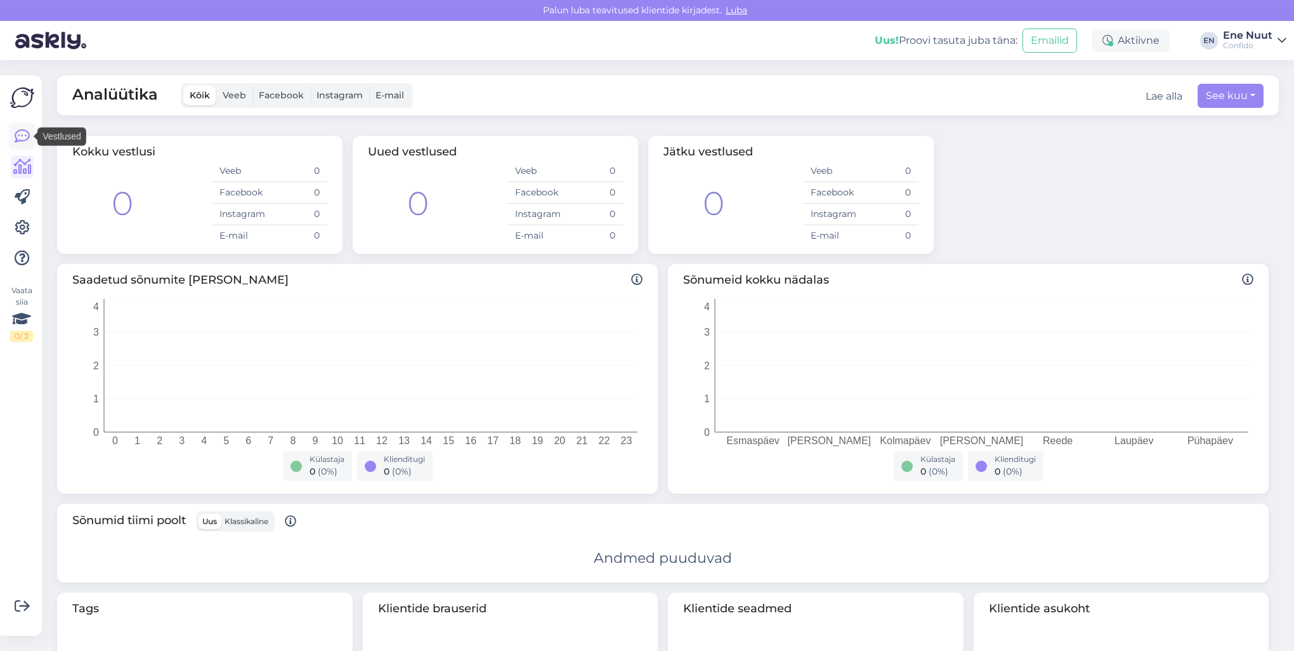
click at [15, 142] on icon at bounding box center [22, 136] width 15 height 15
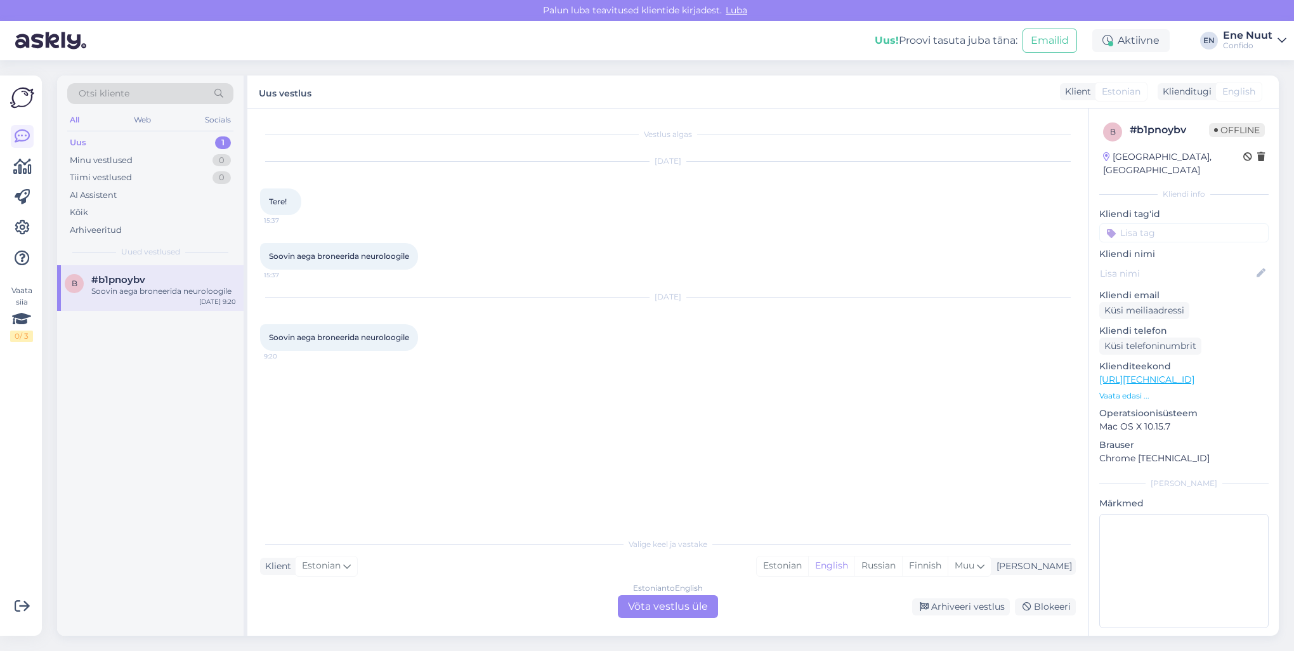
click at [1261, 41] on div "Confido" at bounding box center [1247, 46] width 49 height 10
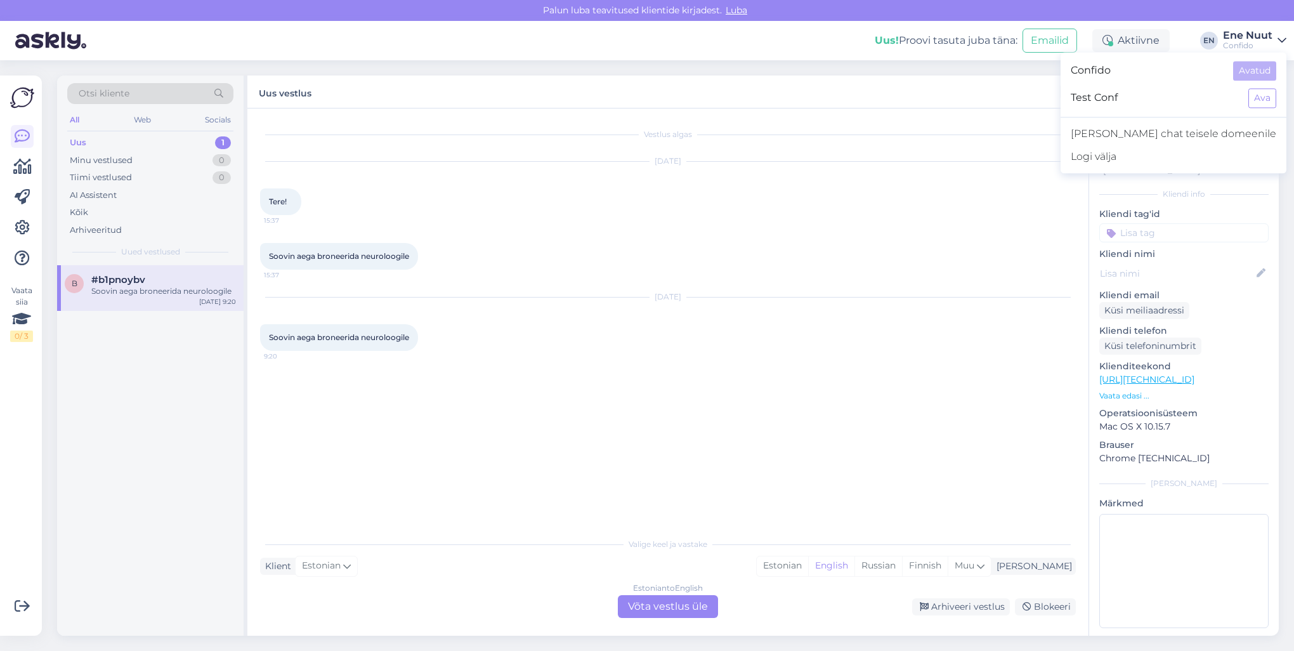
click at [1164, 497] on p "Märkmed" at bounding box center [1183, 503] width 169 height 13
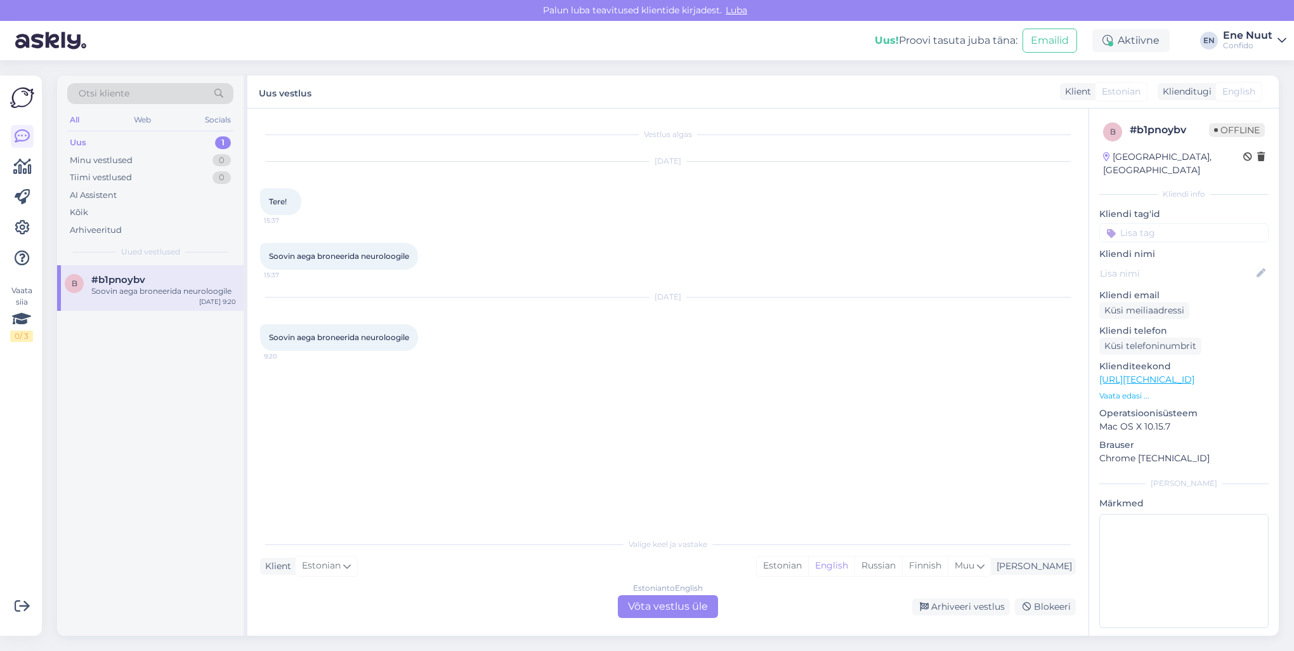
click at [1244, 32] on div "Ene Nuut" at bounding box center [1247, 35] width 49 height 10
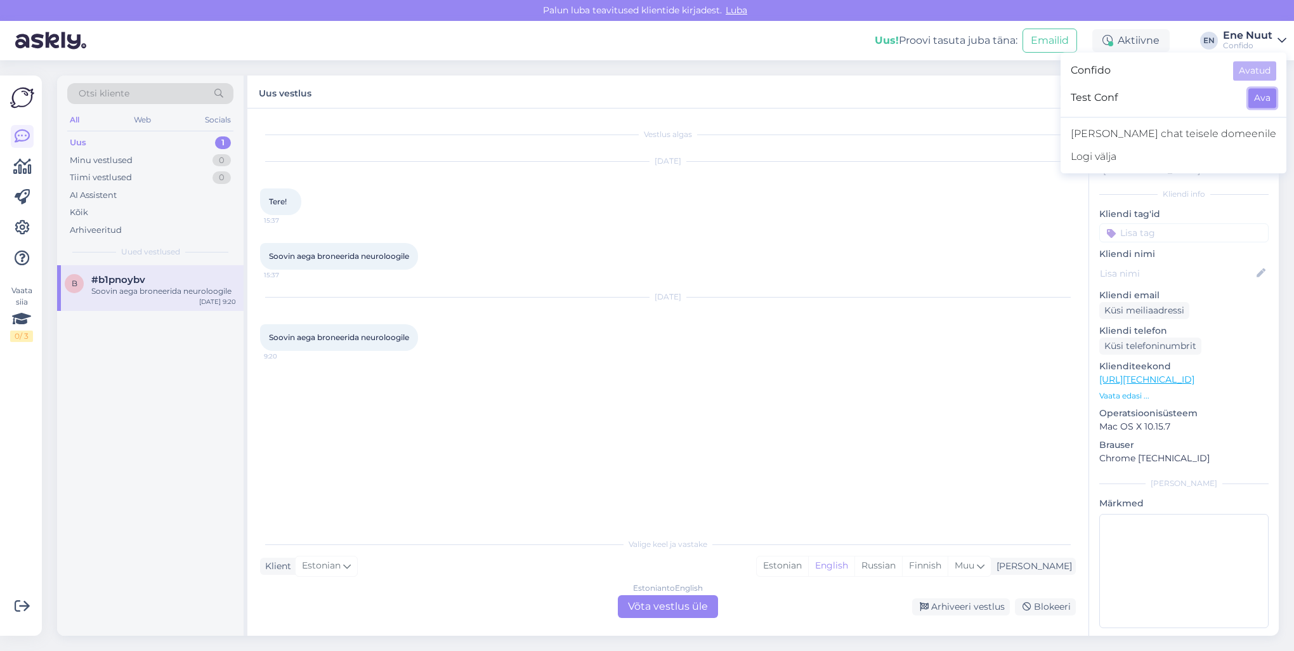
click at [1257, 98] on button "Ava" at bounding box center [1262, 98] width 28 height 20
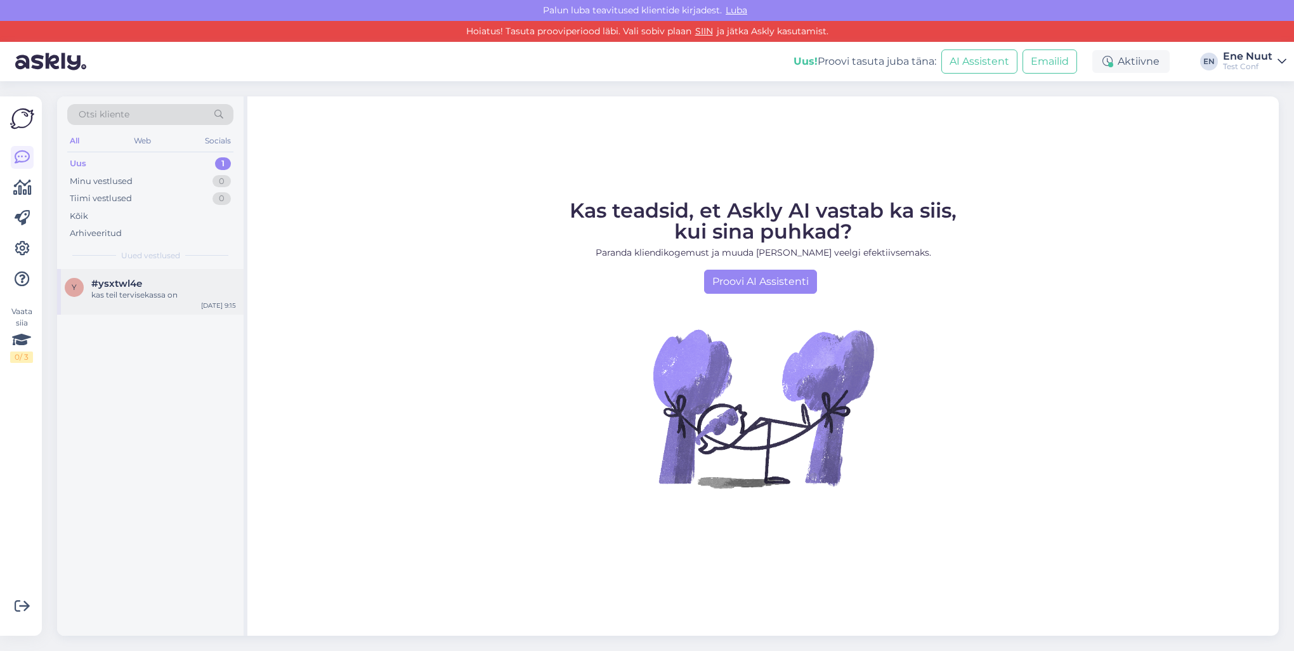
click at [116, 287] on span "#ysxtwl4e" at bounding box center [116, 283] width 51 height 11
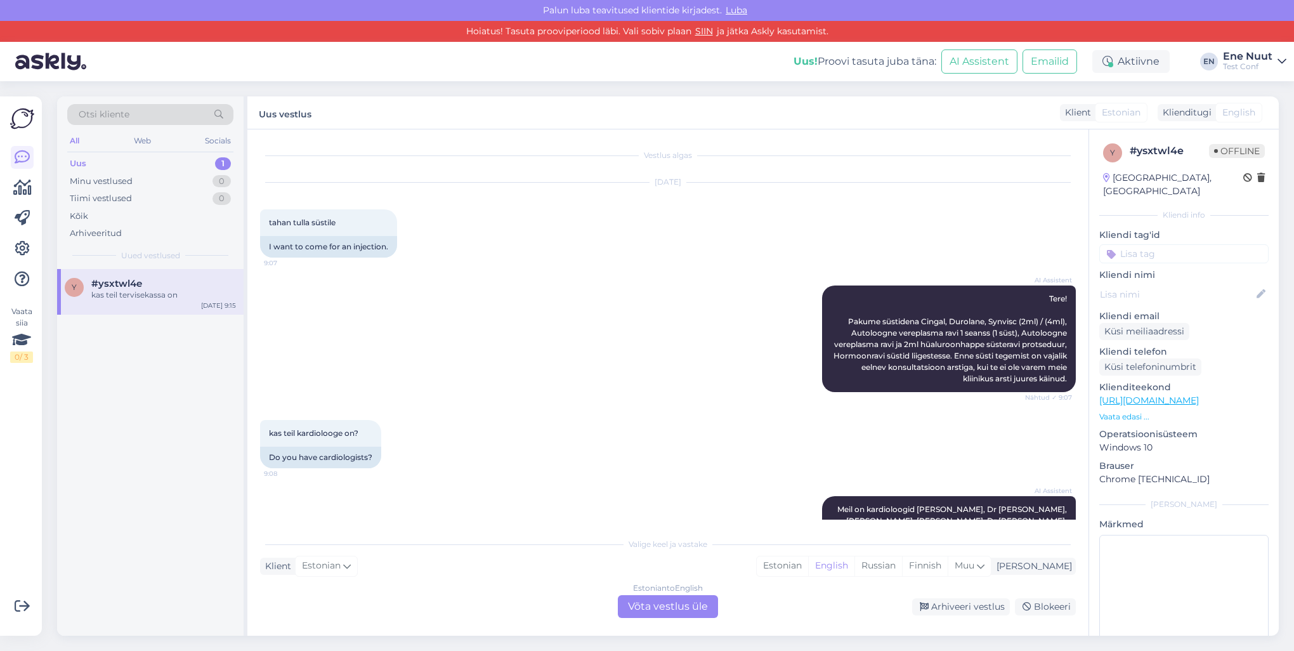
scroll to position [512, 0]
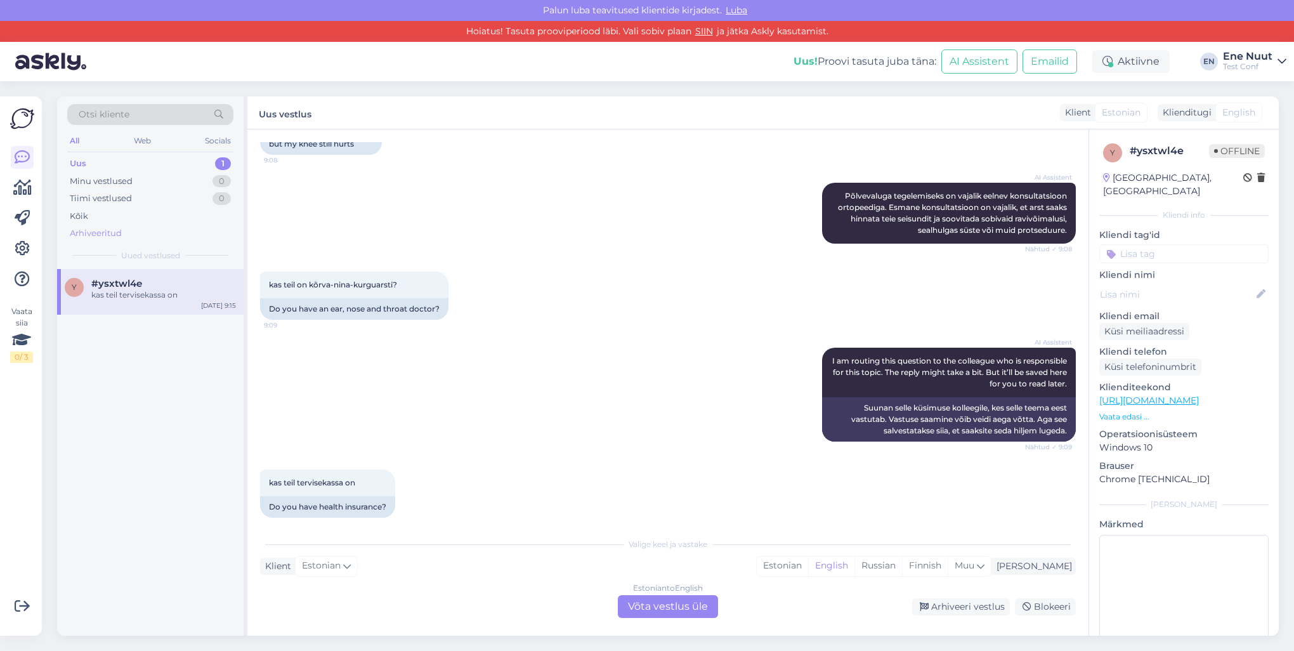
click at [126, 240] on div "Arhiveeritud" at bounding box center [150, 233] width 166 height 18
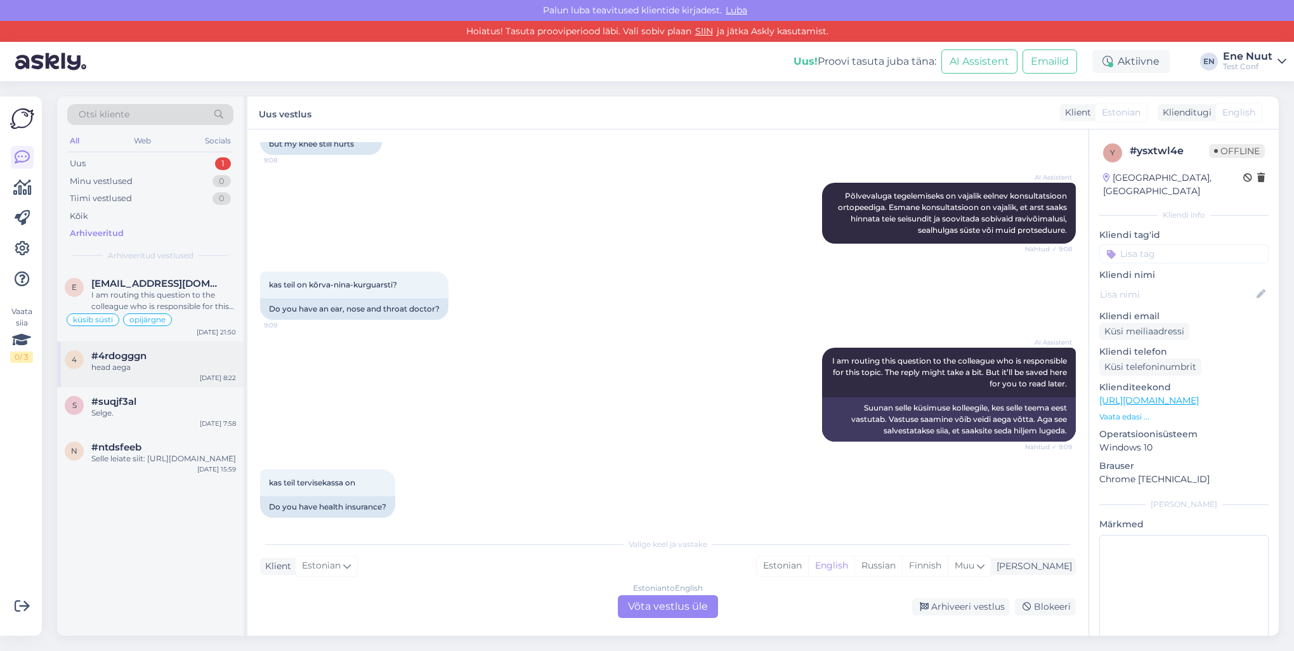
click at [165, 367] on div "head aega" at bounding box center [163, 366] width 145 height 11
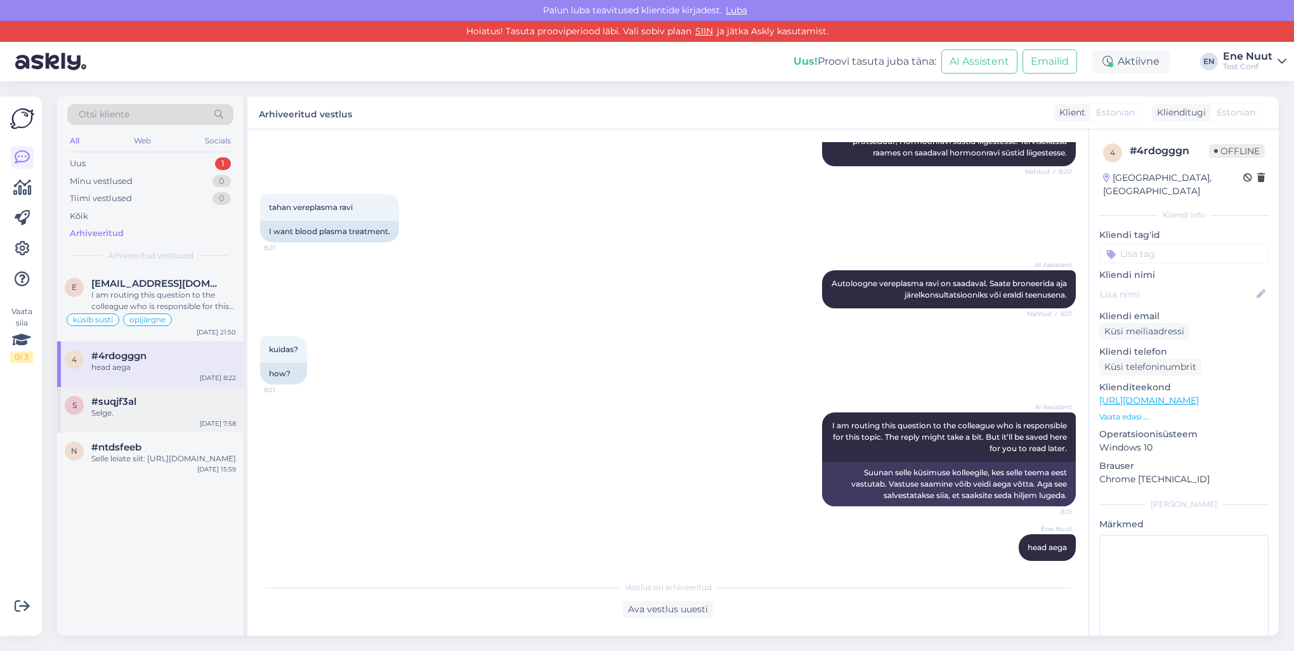
click at [147, 415] on div "Selge." at bounding box center [163, 412] width 145 height 11
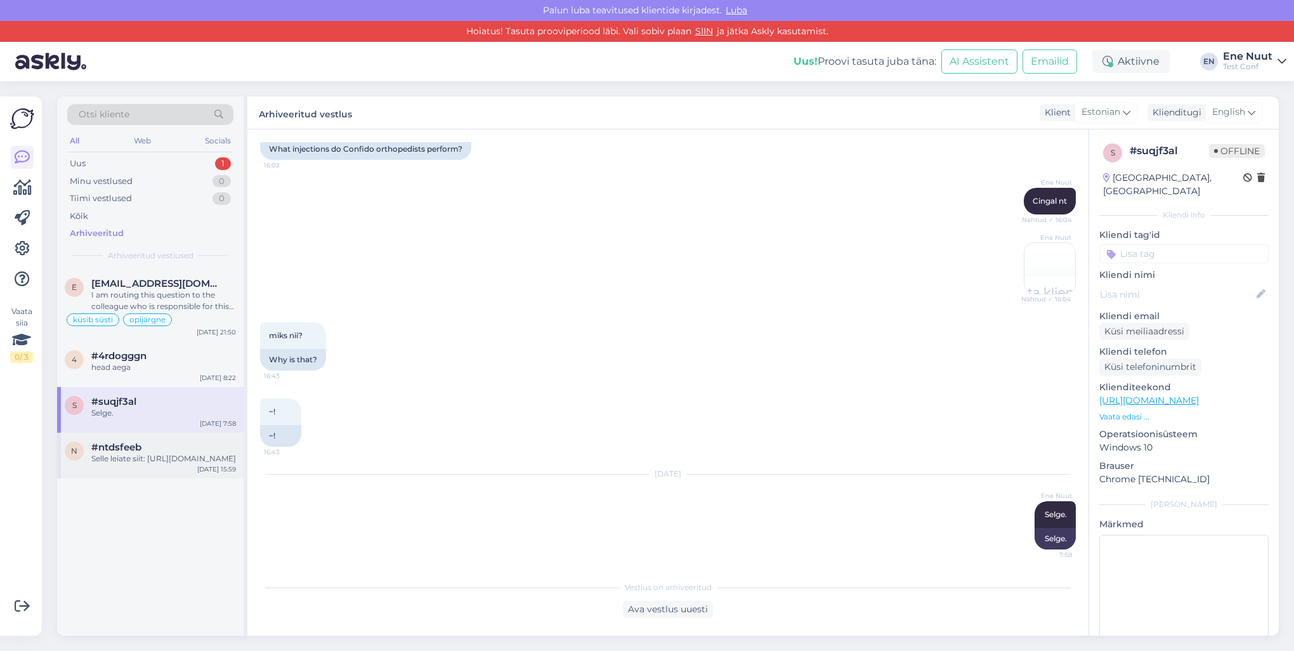
click at [134, 458] on div "Selle leiate siit: https://www.confido.ee/uuringud-ja-protseduurid/protseduurid…" at bounding box center [163, 458] width 145 height 11
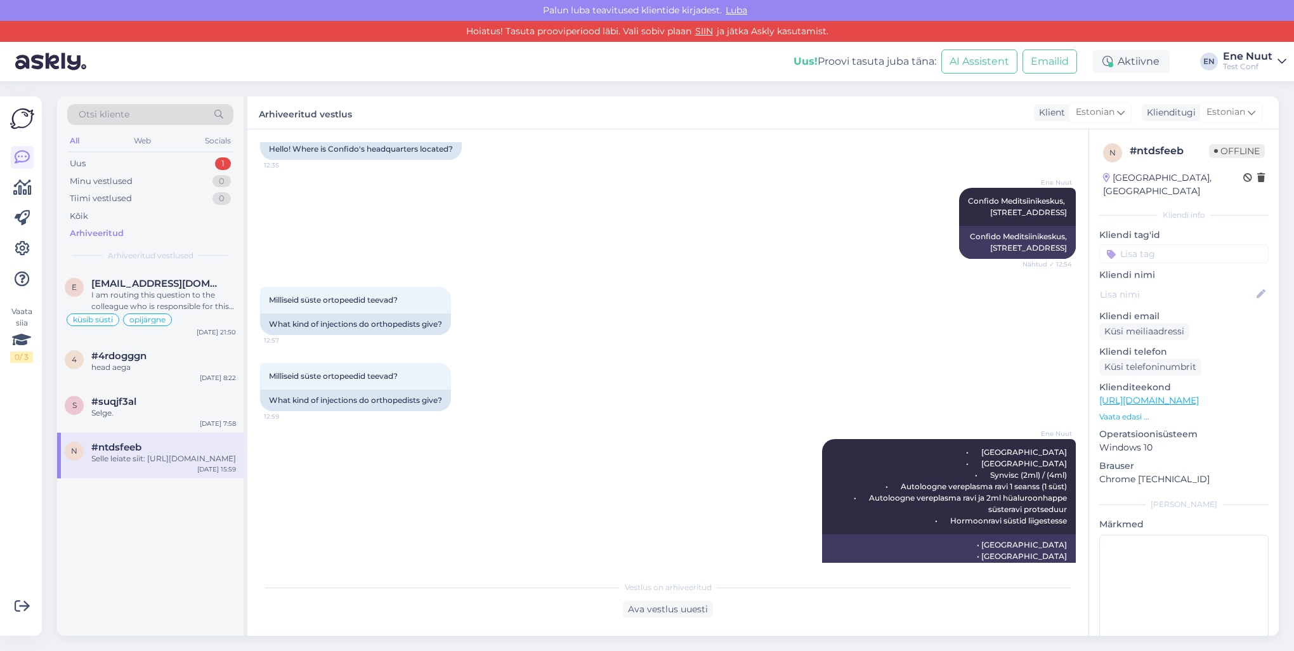
scroll to position [304, 0]
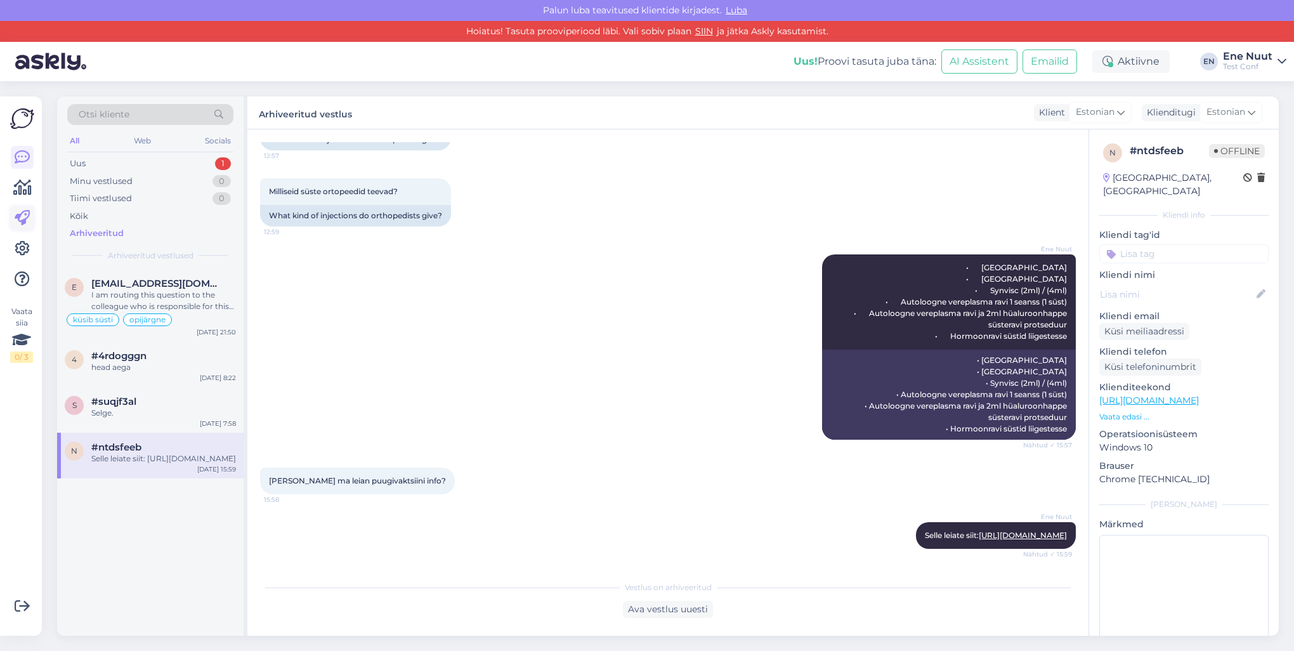
click at [24, 214] on icon at bounding box center [22, 218] width 15 height 15
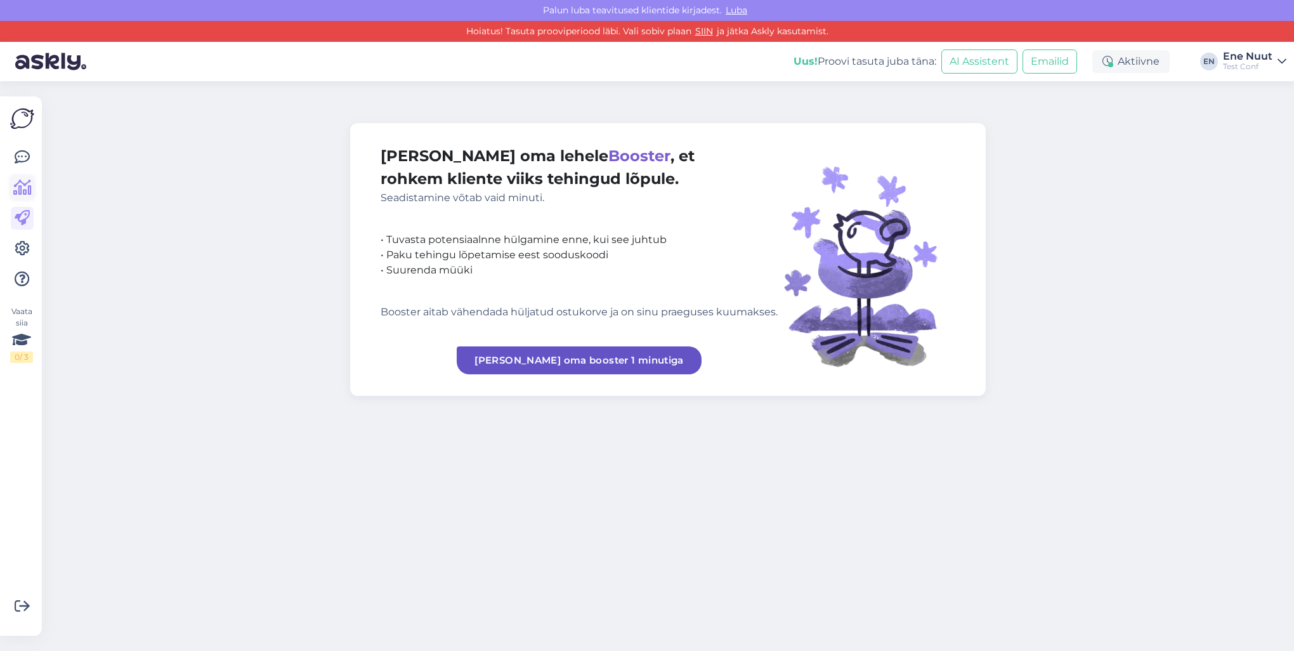
click at [29, 188] on icon at bounding box center [22, 187] width 18 height 15
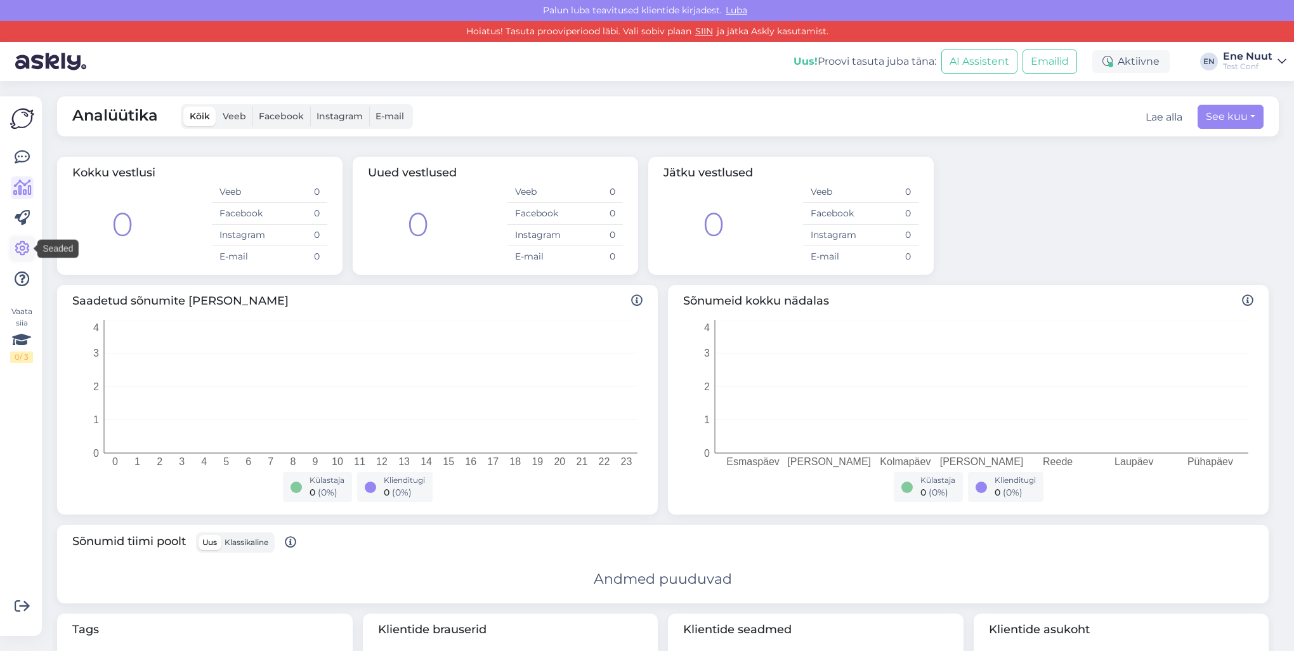
click at [21, 247] on icon at bounding box center [22, 248] width 15 height 15
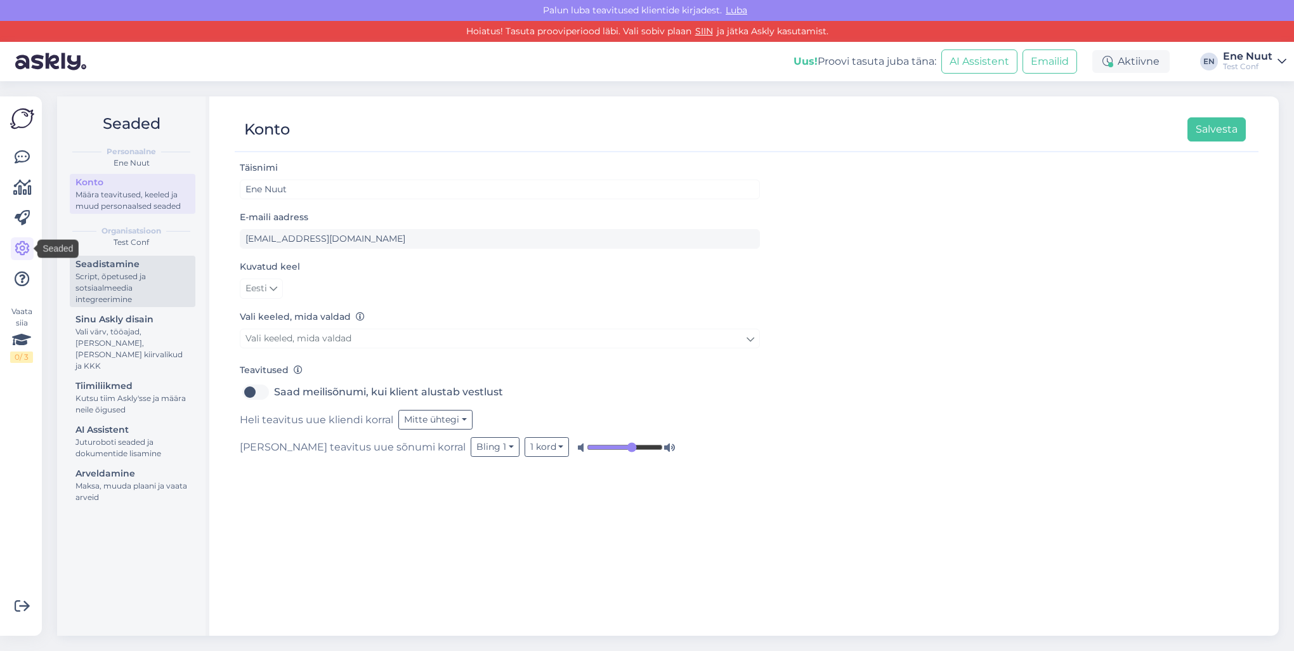
click at [114, 273] on div "Script, õpetused ja sotsiaalmeedia integreerimine" at bounding box center [132, 288] width 114 height 34
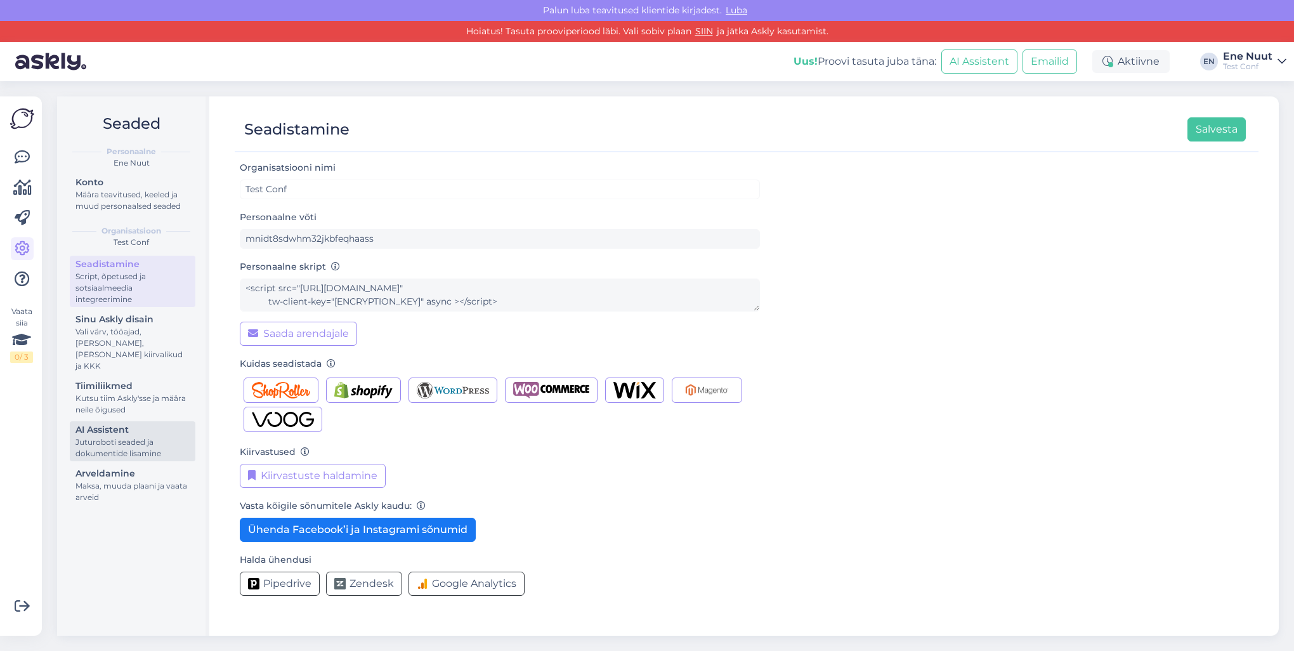
click at [116, 423] on div "AI Assistent" at bounding box center [132, 429] width 114 height 13
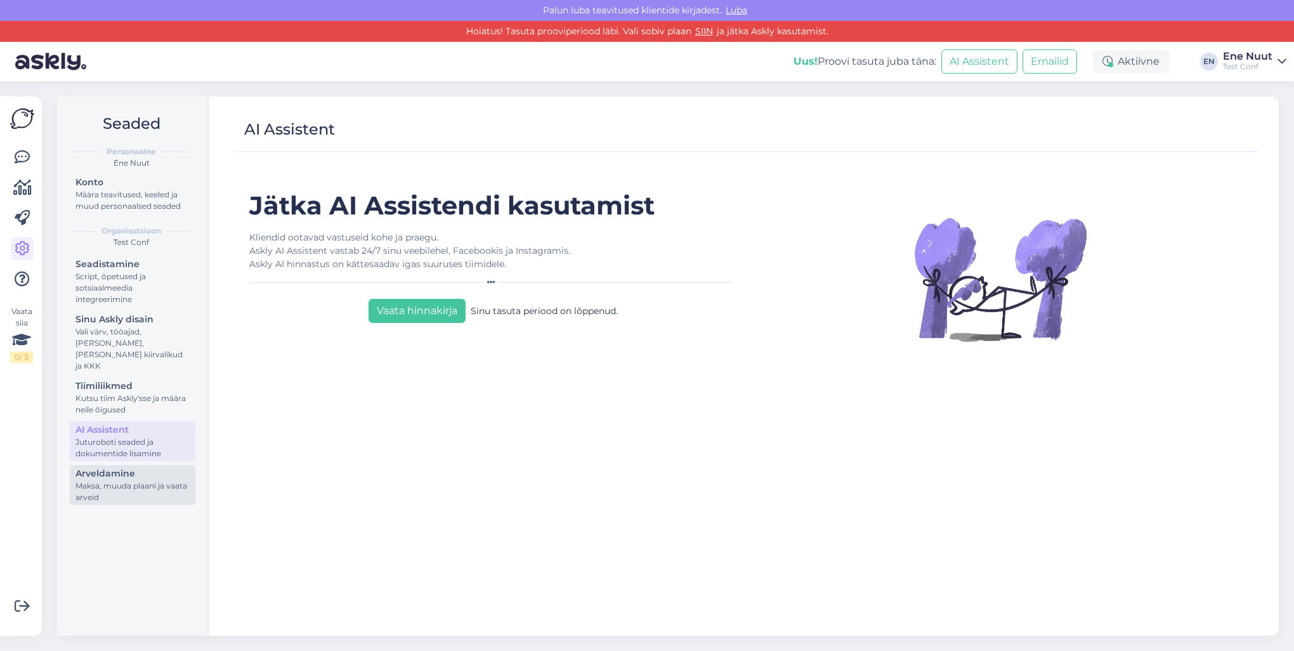
click at [114, 467] on div "Arveldamine" at bounding box center [132, 473] width 114 height 13
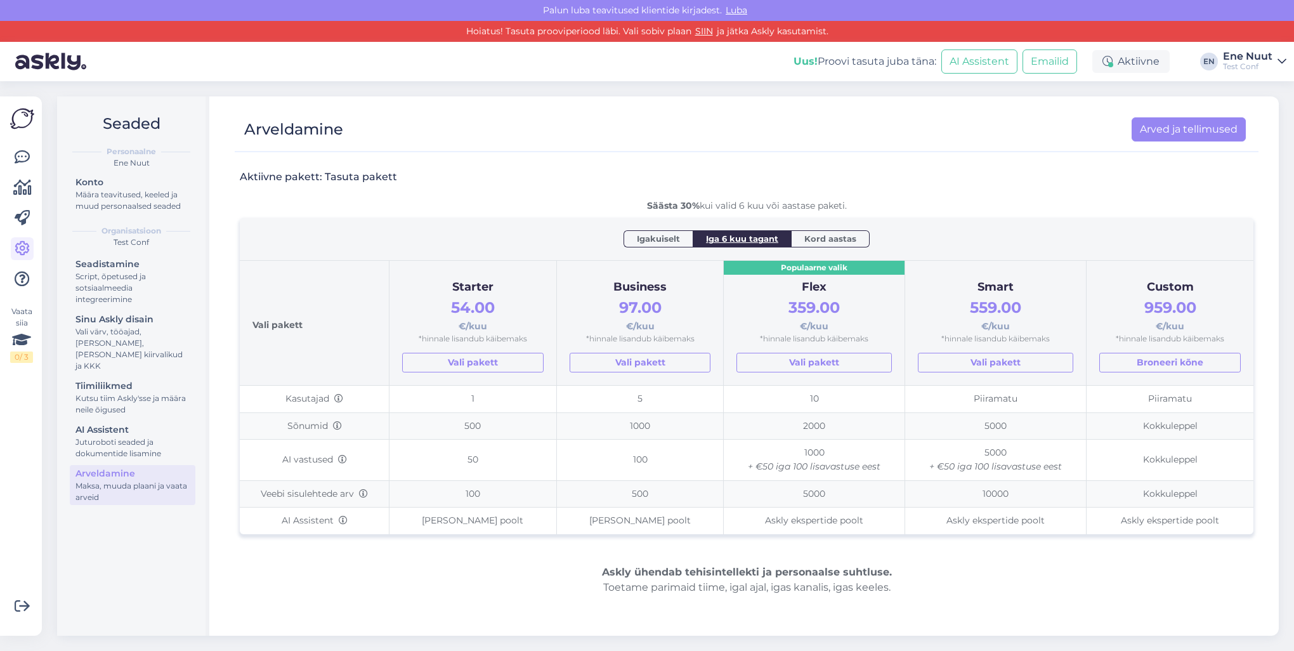
click at [1240, 60] on div "Ene Nuut" at bounding box center [1247, 56] width 49 height 10
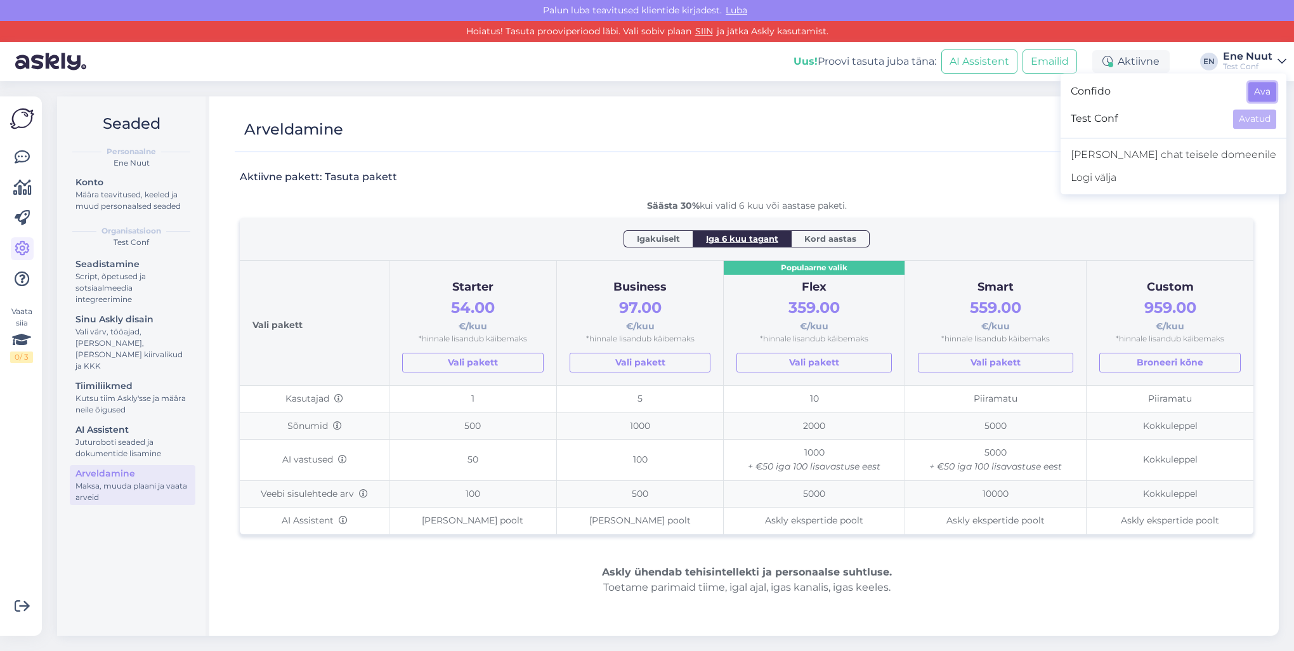
click at [1266, 88] on button "Ava" at bounding box center [1262, 92] width 28 height 20
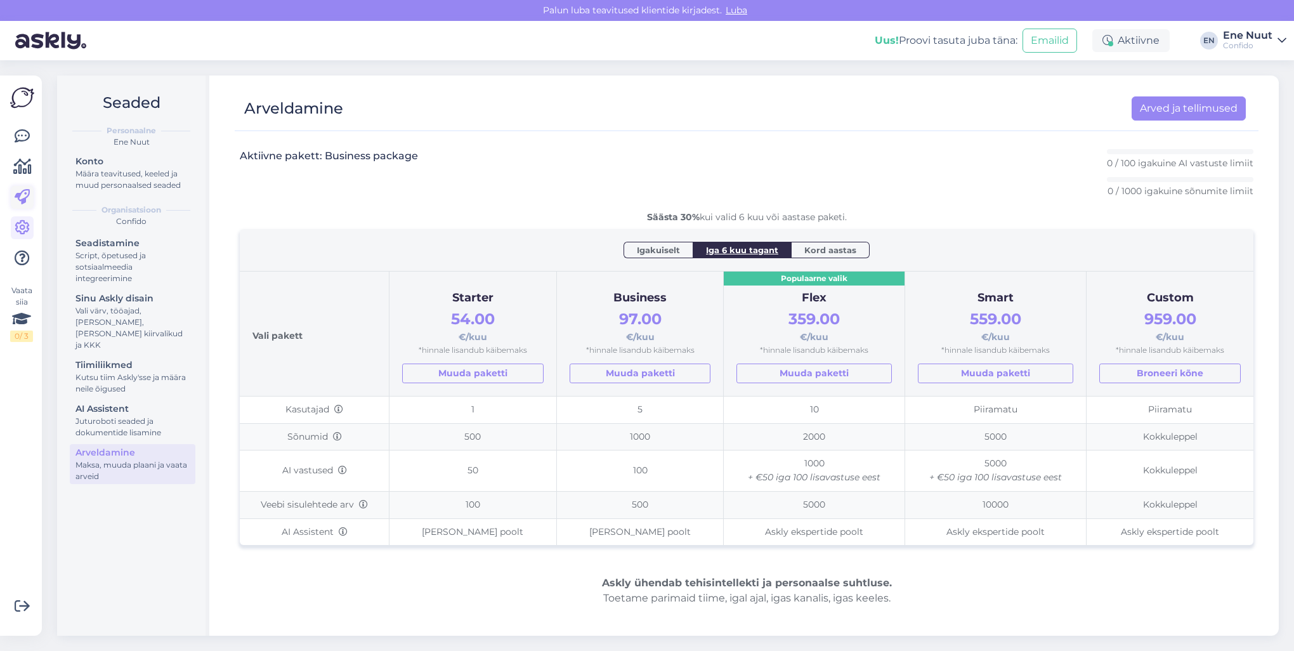
click at [23, 197] on icon at bounding box center [22, 197] width 15 height 15
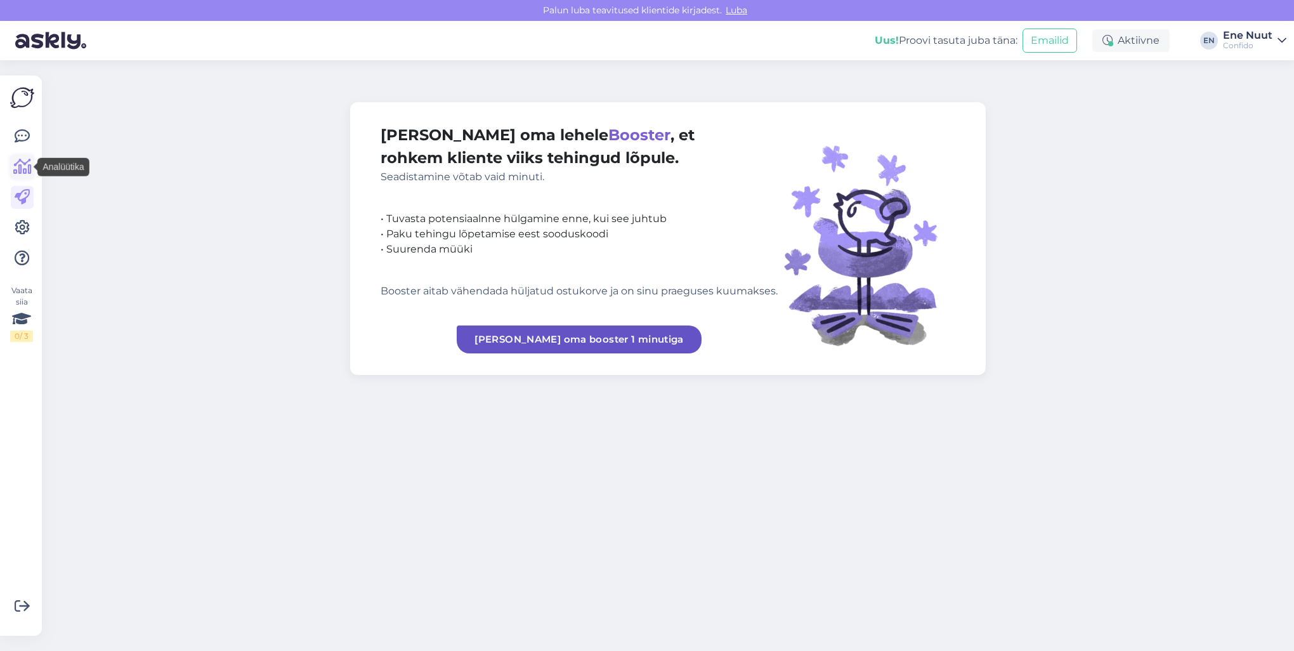
click at [23, 163] on icon at bounding box center [22, 166] width 18 height 15
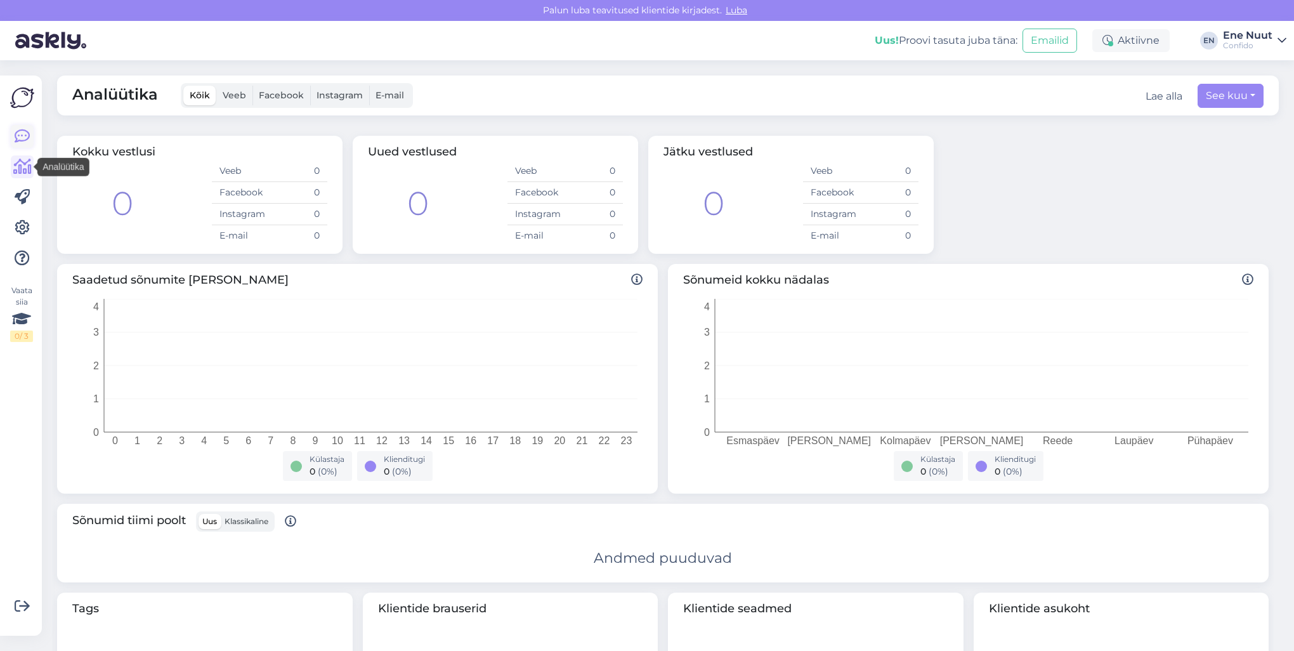
click at [26, 136] on icon at bounding box center [22, 136] width 15 height 15
